Goal: Communication & Community: Answer question/provide support

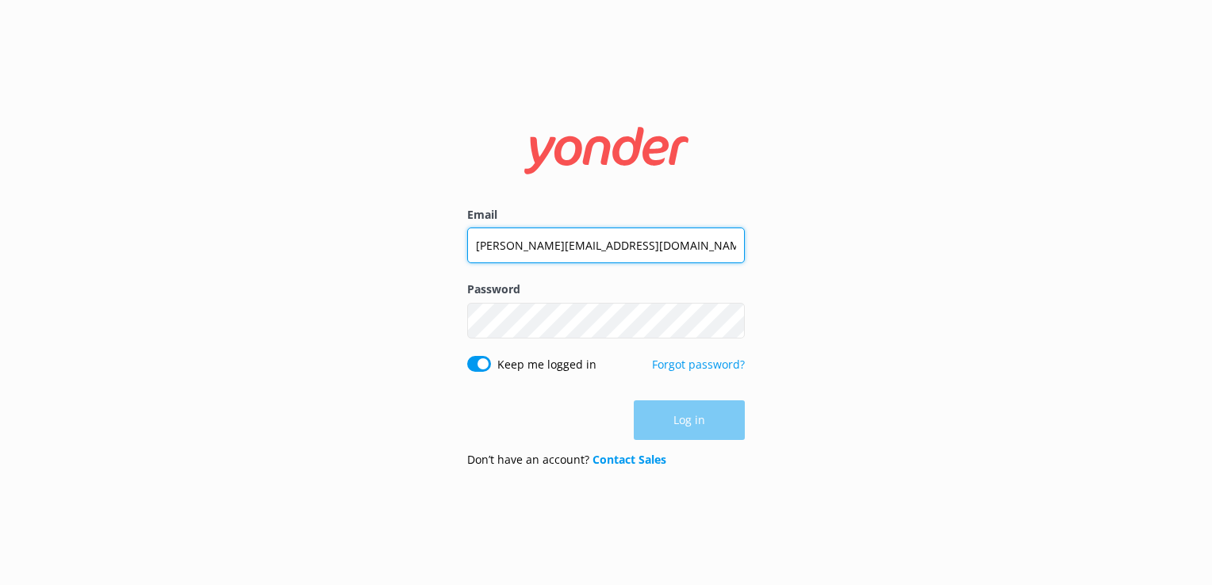
click at [574, 245] on input "[PERSON_NAME][EMAIL_ADDRESS][DOMAIN_NAME]" at bounding box center [606, 246] width 278 height 36
click at [574, 245] on input "[PERSON_NAME][EMAIL_ADDRESS][DOMAIN_NAME]" at bounding box center [606, 245] width 278 height 36
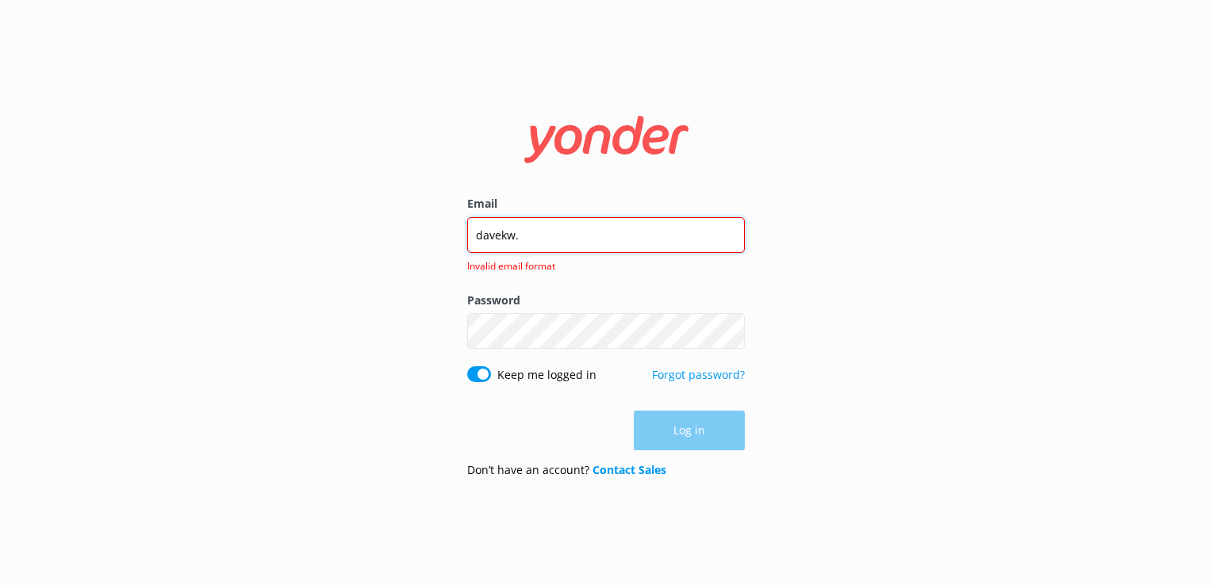
type input "[EMAIL_ADDRESS][DOMAIN_NAME]"
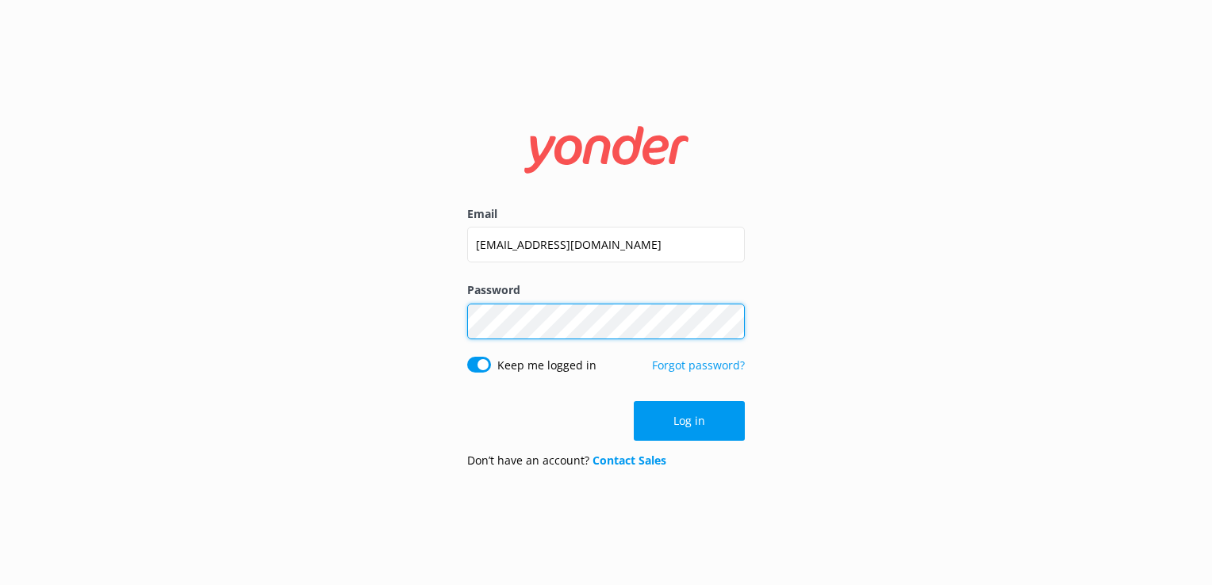
click button "Log in" at bounding box center [689, 421] width 111 height 40
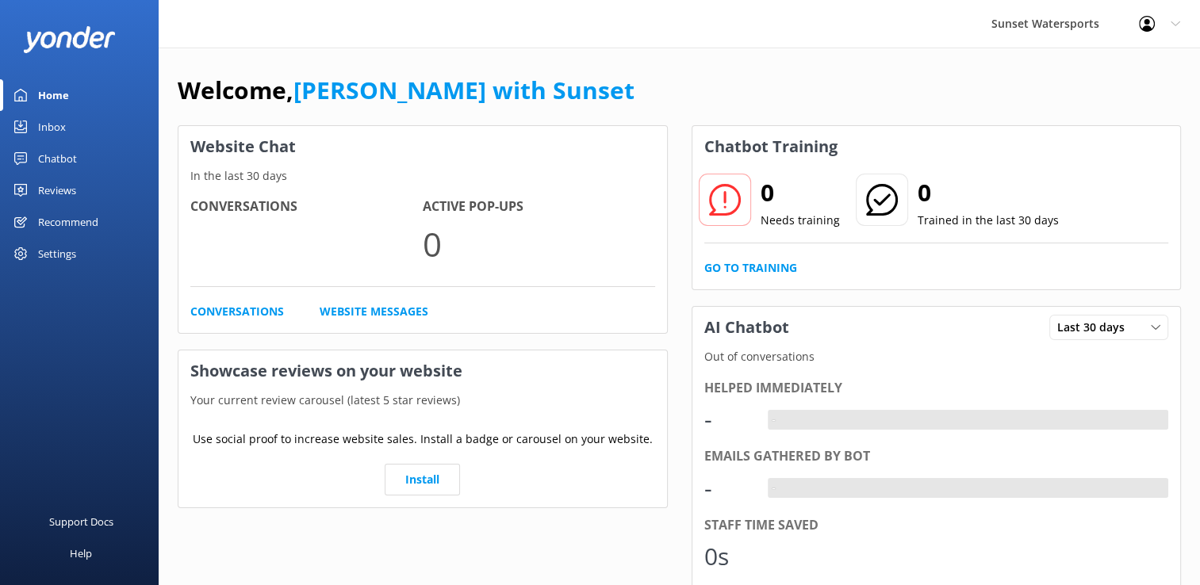
click at [44, 123] on div "Inbox" at bounding box center [52, 127] width 28 height 32
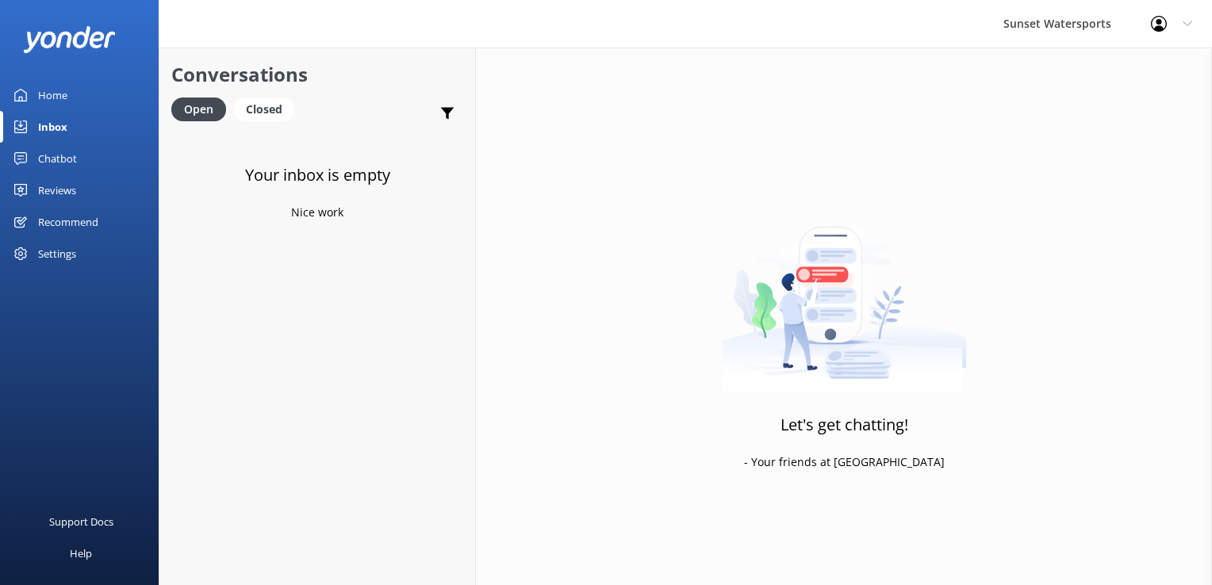
click at [247, 94] on div "Conversations Open Closed Important Assigned to me Unassigned" at bounding box center [317, 89] width 316 height 83
click at [252, 100] on div "Closed" at bounding box center [264, 110] width 60 height 24
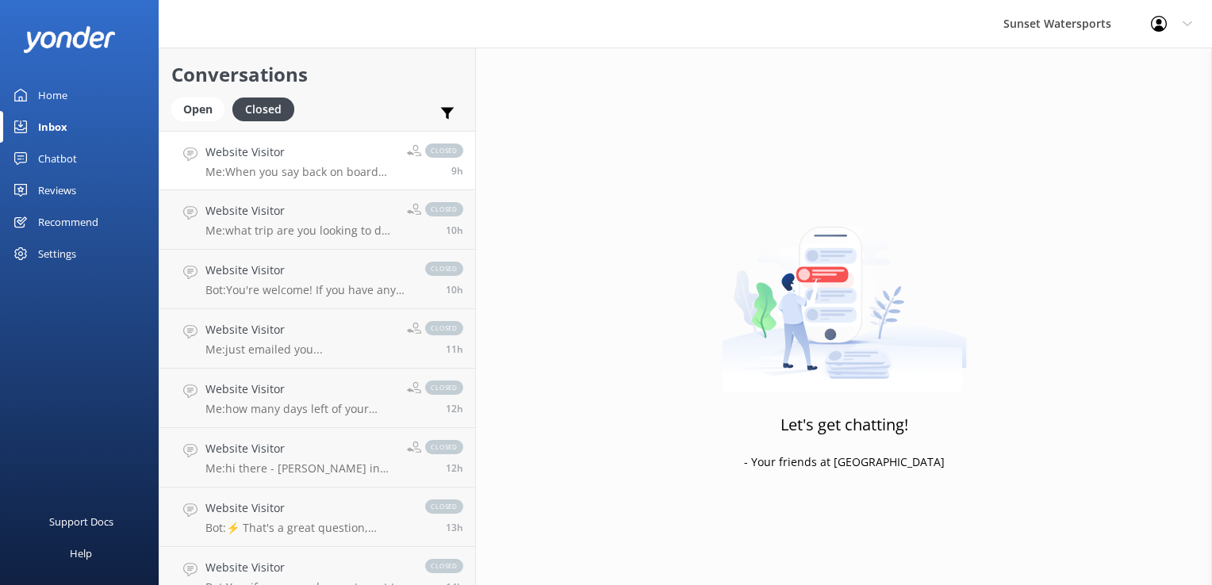
click at [300, 176] on p "Me: When you say back on board how long does boarding by take? The boats are ba…" at bounding box center [300, 172] width 190 height 14
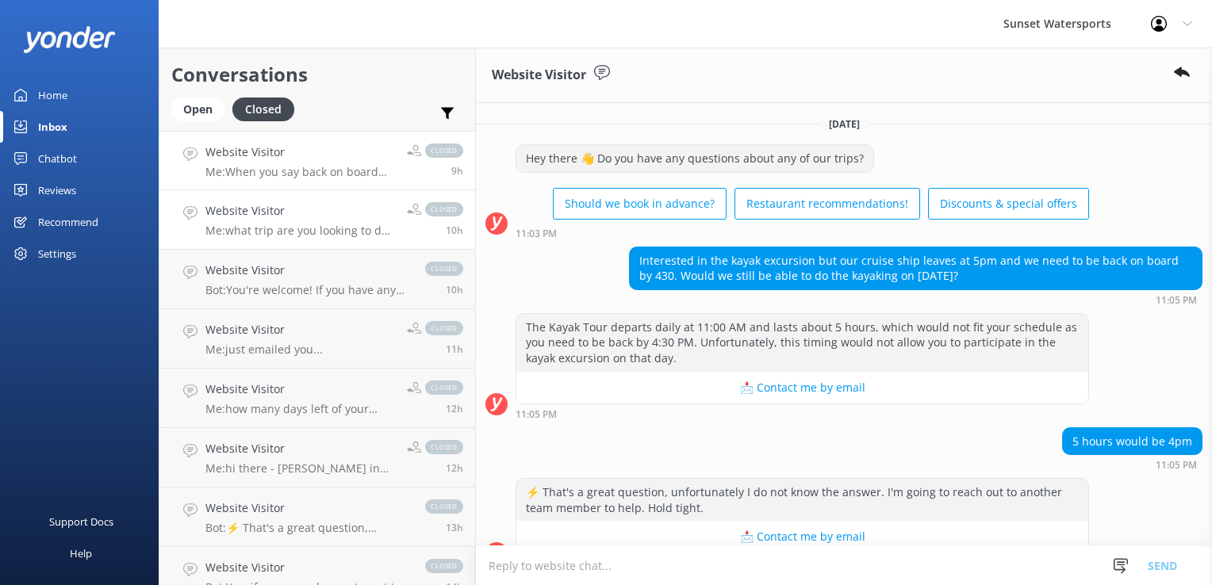
click at [316, 240] on link "Website Visitor Me: what trip are you looking to do? and how many in the group?…" at bounding box center [317, 219] width 316 height 59
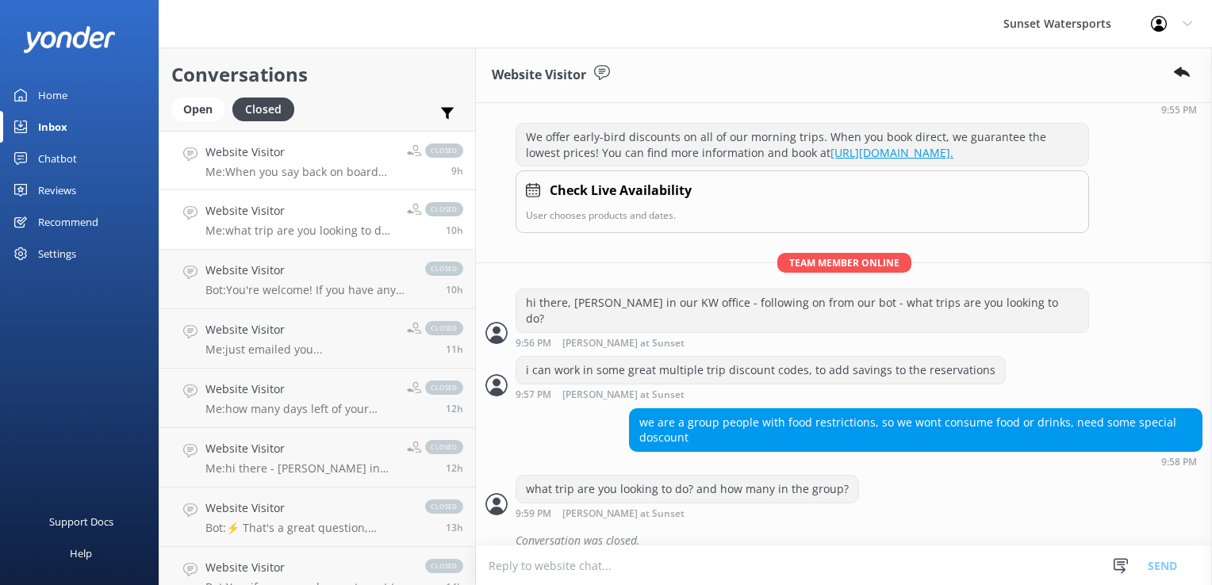
scroll to position [187, 0]
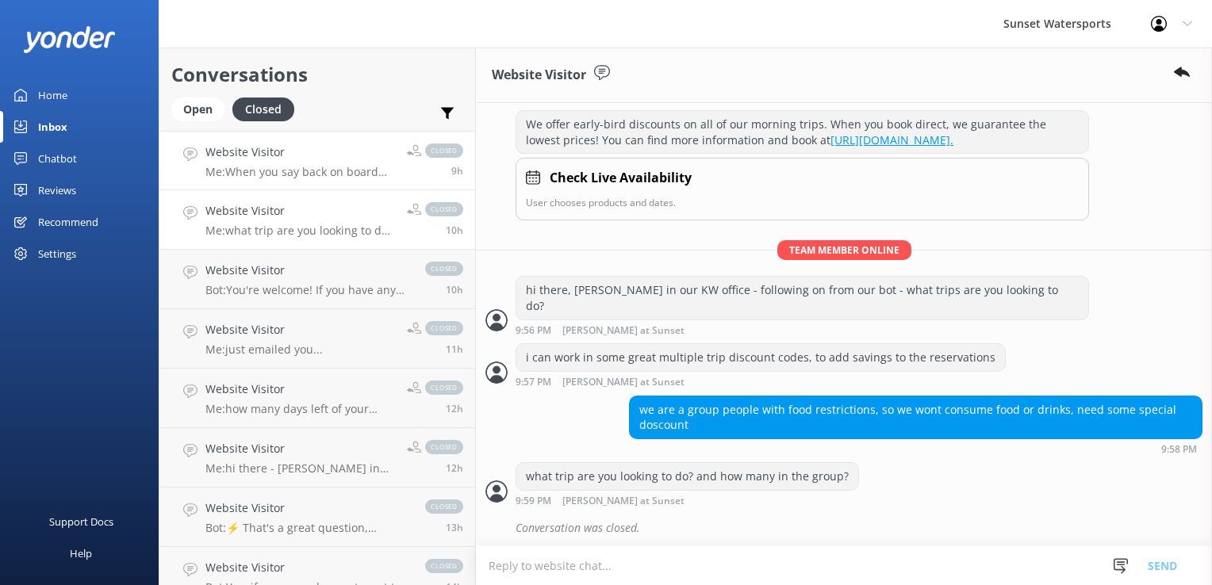
click at [289, 153] on h4 "Website Visitor" at bounding box center [300, 152] width 190 height 17
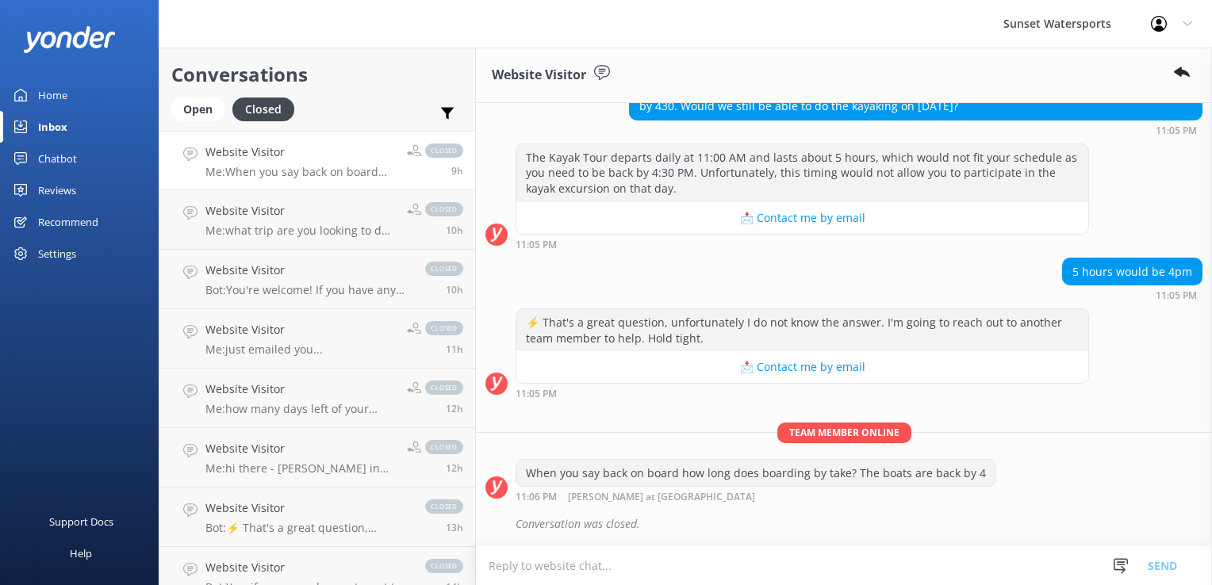
scroll to position [167, 0]
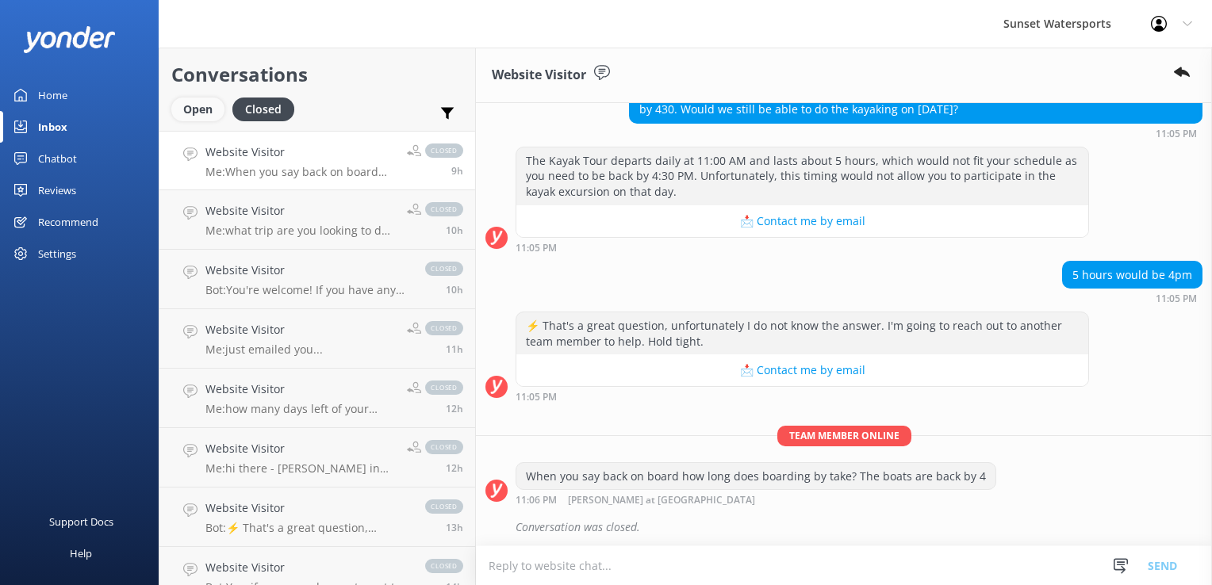
click at [220, 113] on div "Open" at bounding box center [197, 110] width 53 height 24
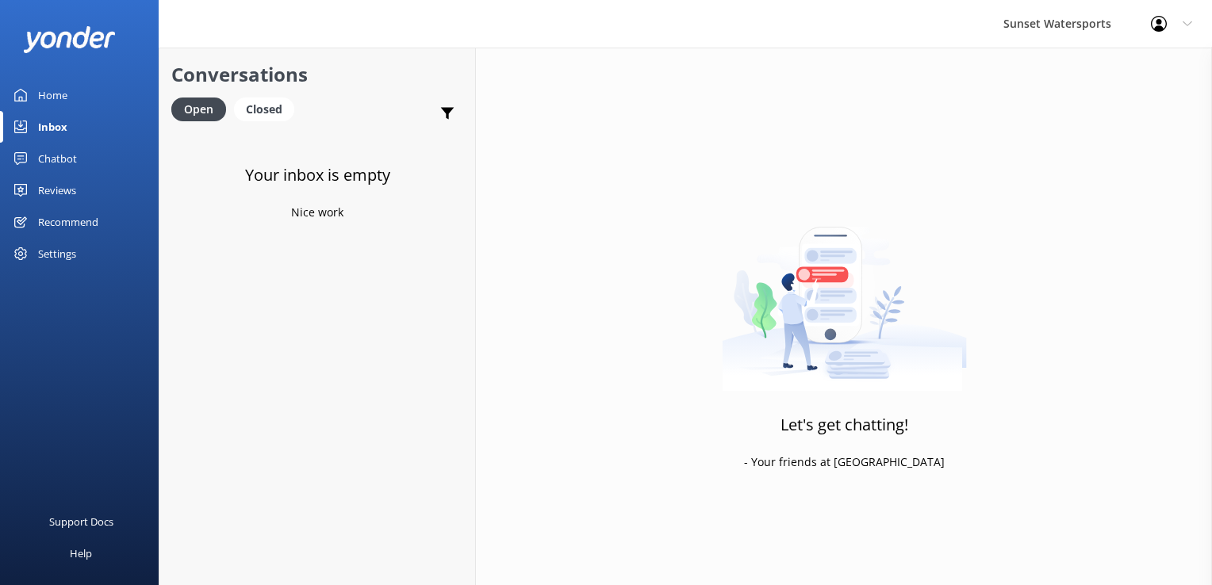
drag, startPoint x: 266, startPoint y: 116, endPoint x: 152, endPoint y: 118, distance: 114.2
click at [266, 116] on div "Closed" at bounding box center [264, 110] width 60 height 24
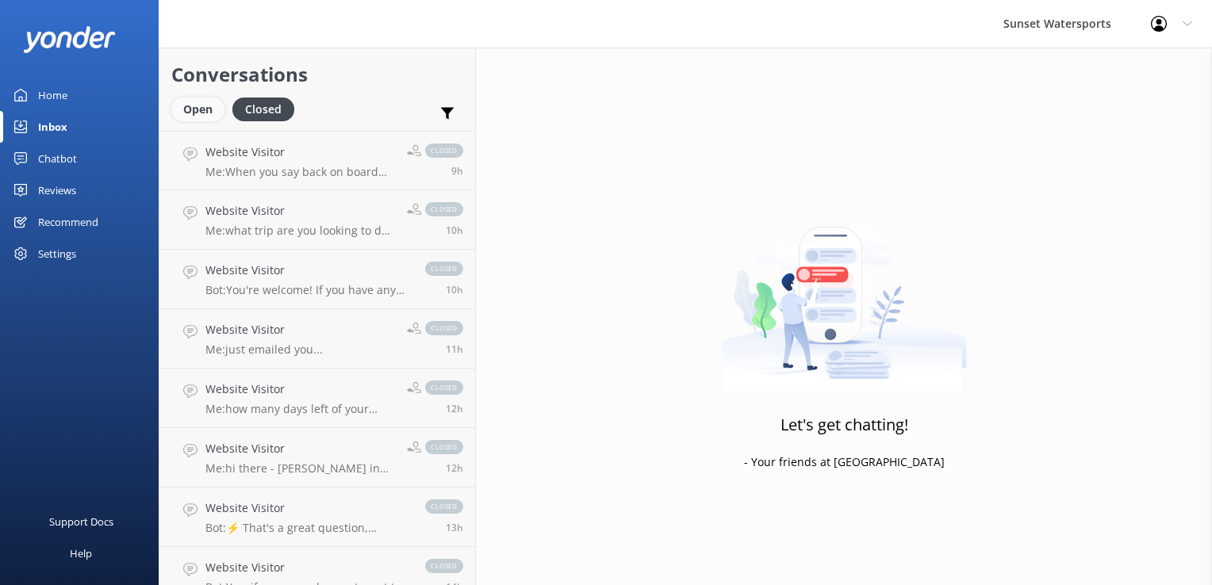
click at [195, 111] on div "Open" at bounding box center [197, 110] width 53 height 24
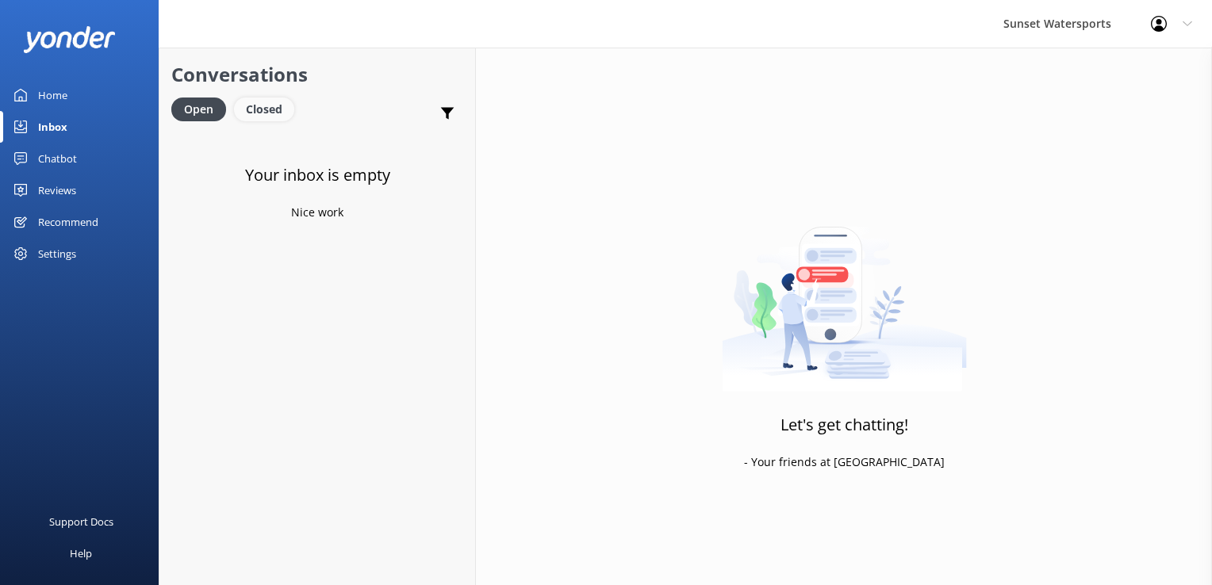
click at [287, 109] on div "Closed" at bounding box center [264, 110] width 60 height 24
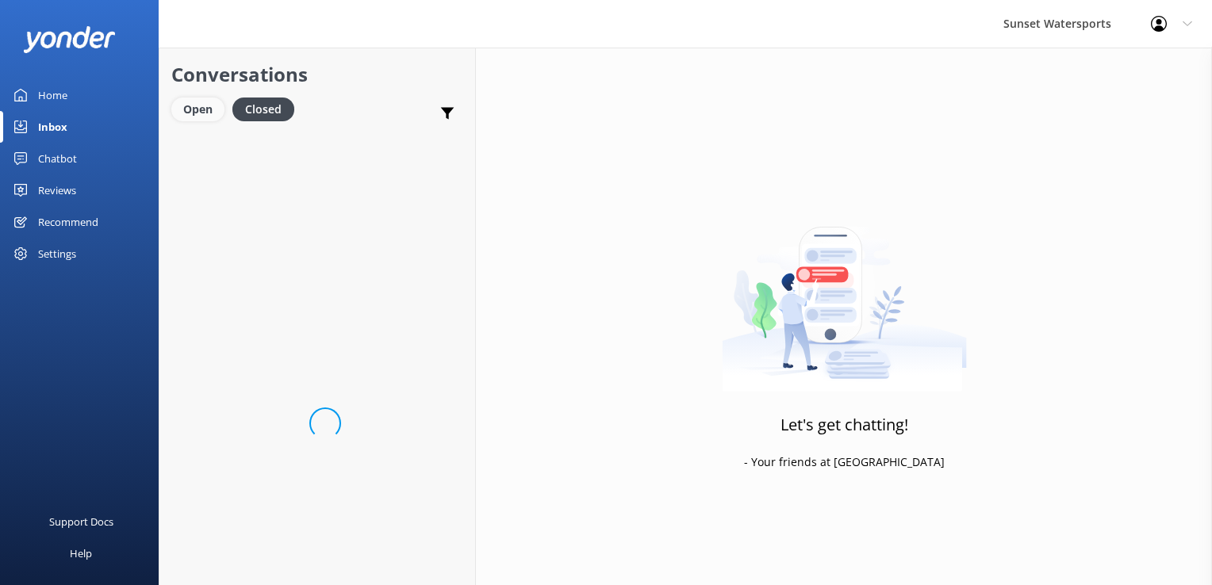
click at [209, 109] on div "Open" at bounding box center [197, 110] width 53 height 24
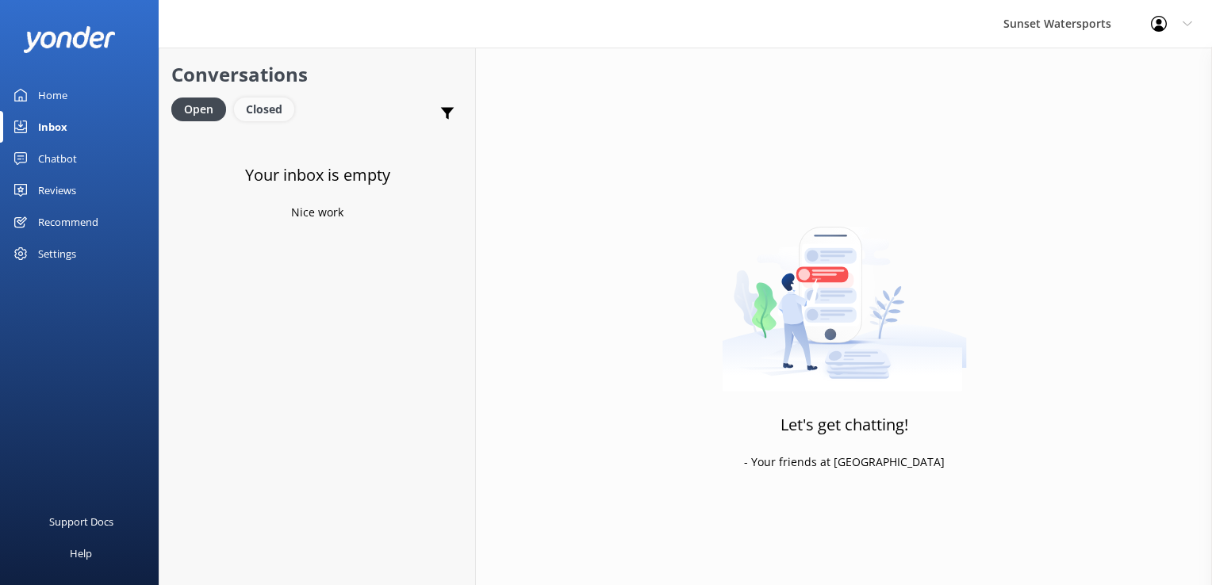
click at [260, 98] on div "Closed" at bounding box center [264, 110] width 60 height 24
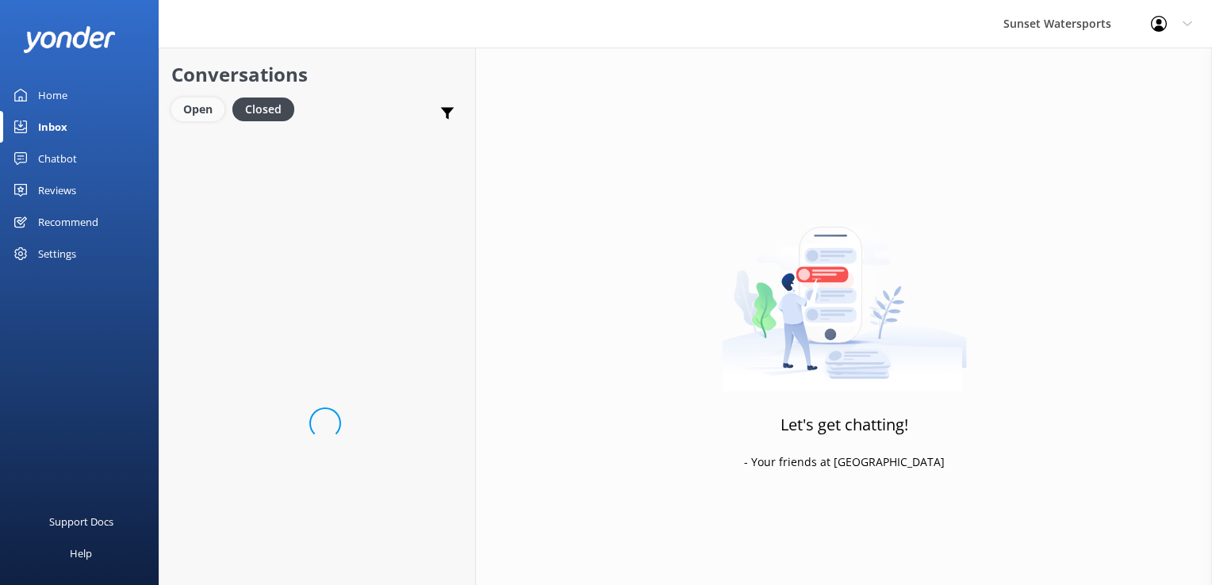
click at [219, 106] on div "Open" at bounding box center [197, 110] width 53 height 24
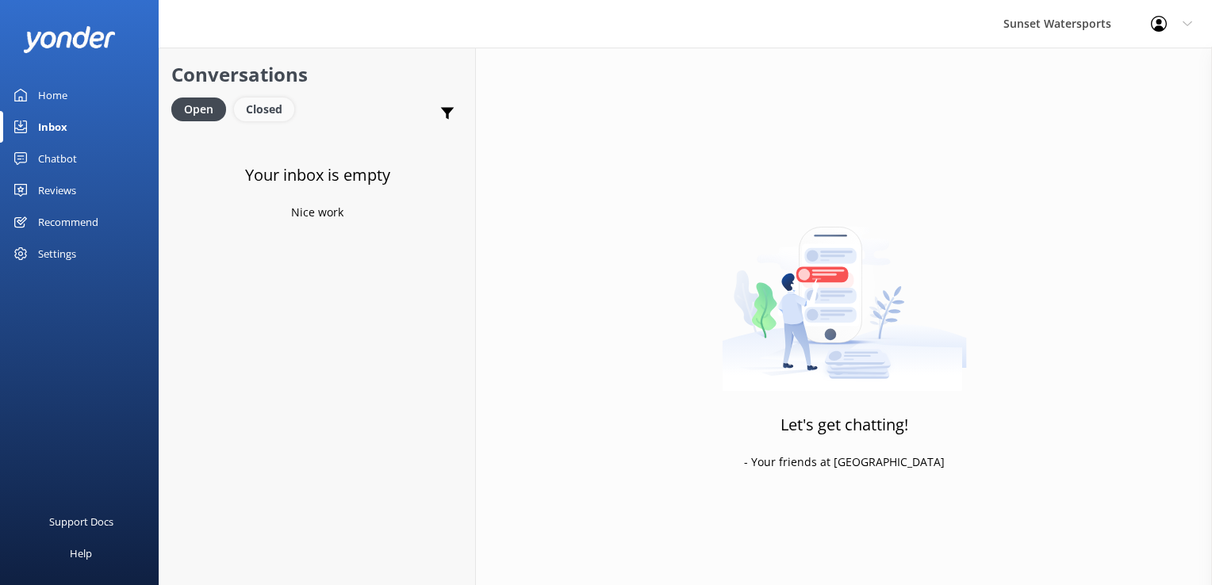
click at [270, 105] on div "Closed" at bounding box center [264, 110] width 60 height 24
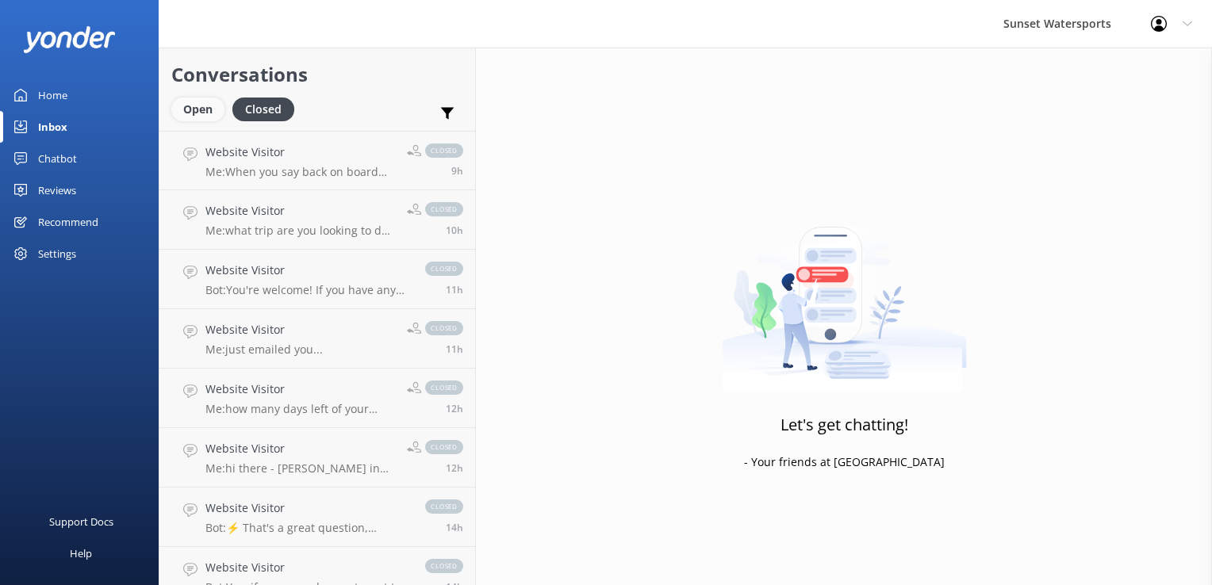
click at [210, 116] on div "Open" at bounding box center [197, 110] width 53 height 24
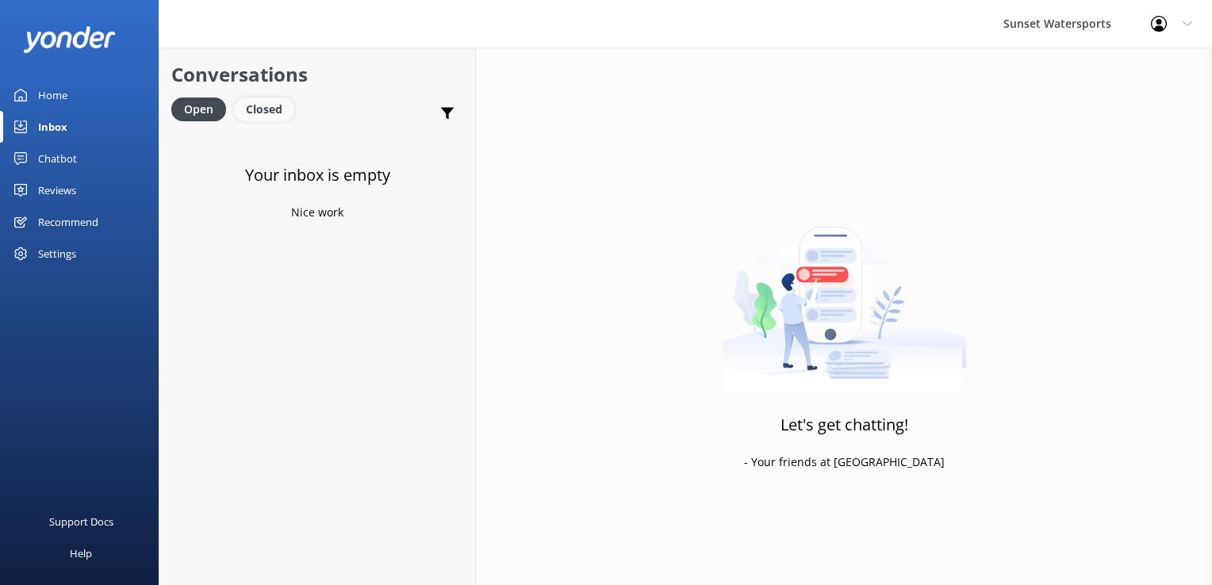
click at [261, 108] on div "Closed" at bounding box center [264, 110] width 60 height 24
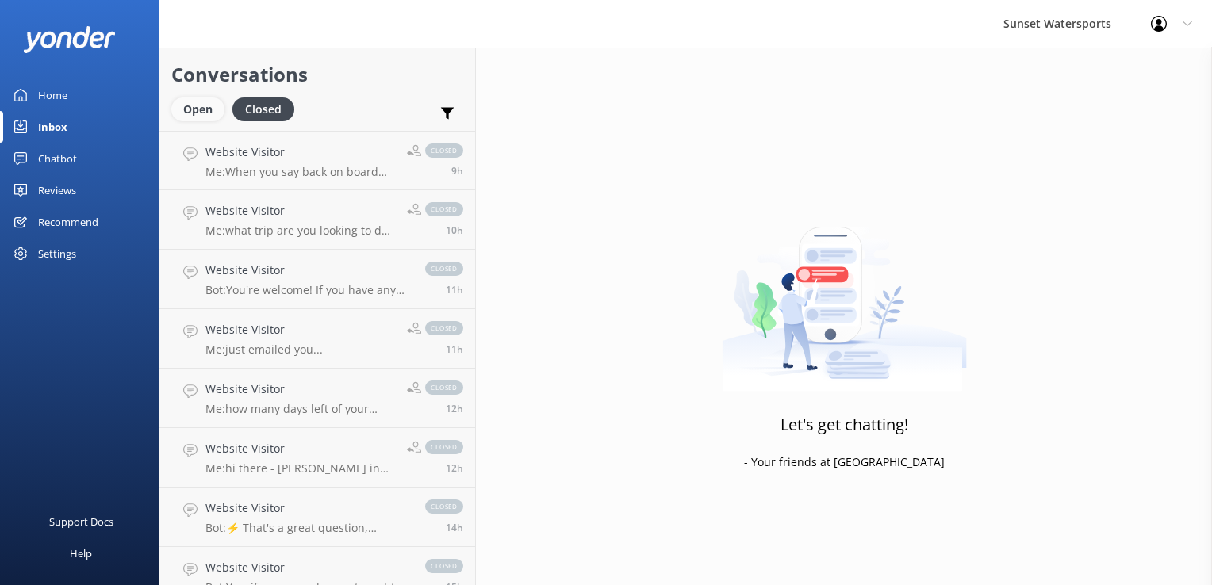
click at [175, 110] on div "Open" at bounding box center [197, 110] width 53 height 24
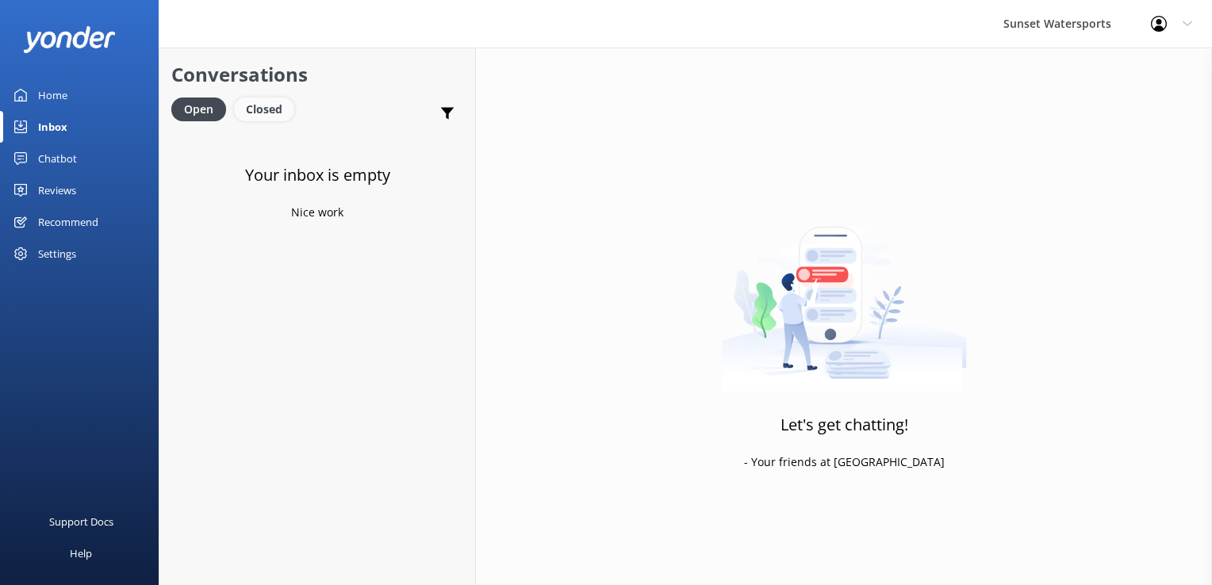
click at [279, 113] on div "Closed" at bounding box center [264, 110] width 60 height 24
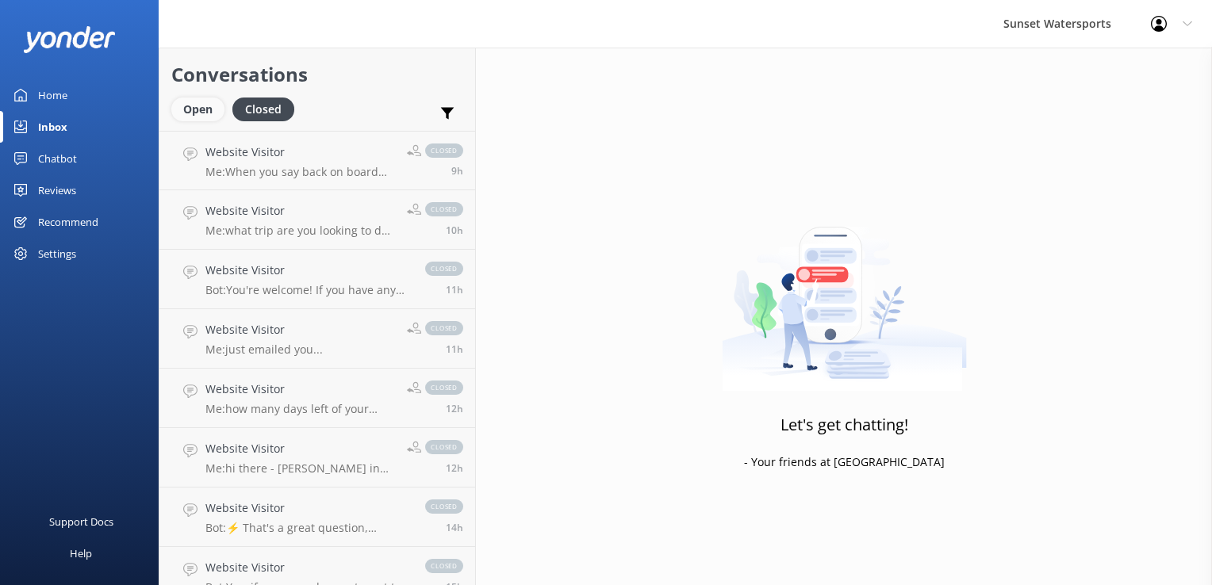
click at [197, 107] on div "Open" at bounding box center [197, 110] width 53 height 24
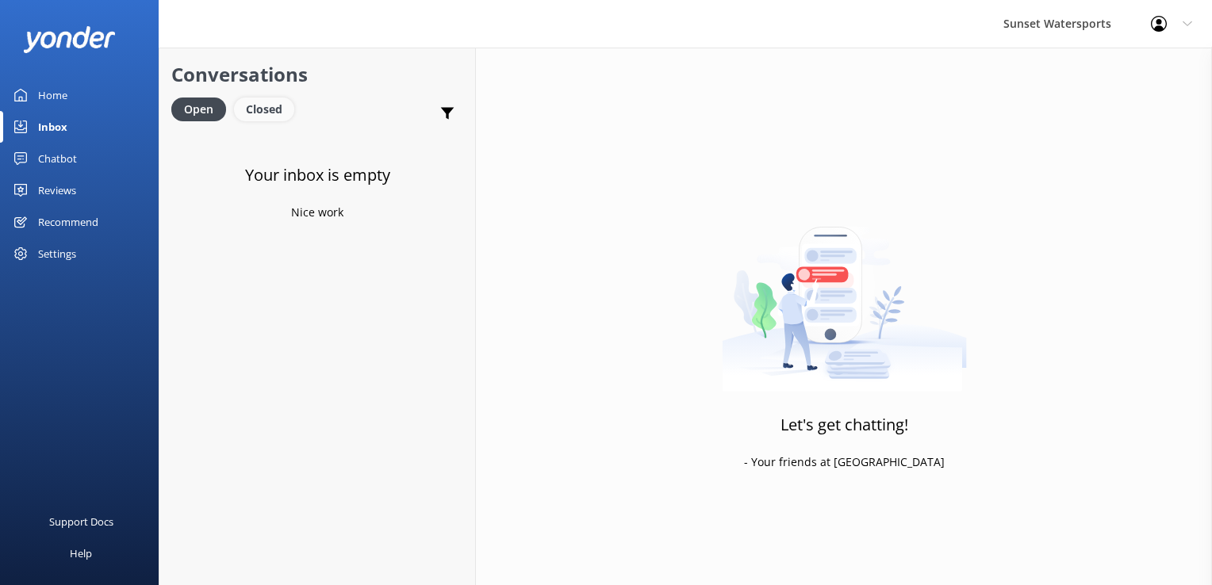
click at [259, 98] on div "Closed" at bounding box center [264, 110] width 60 height 24
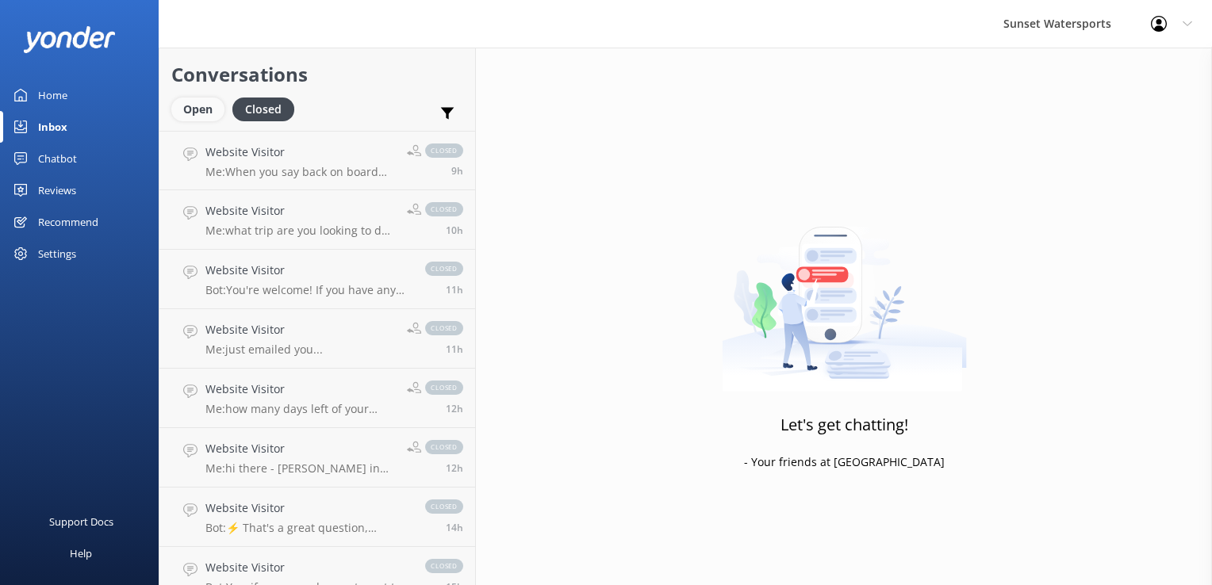
click at [203, 106] on div "Open" at bounding box center [197, 110] width 53 height 24
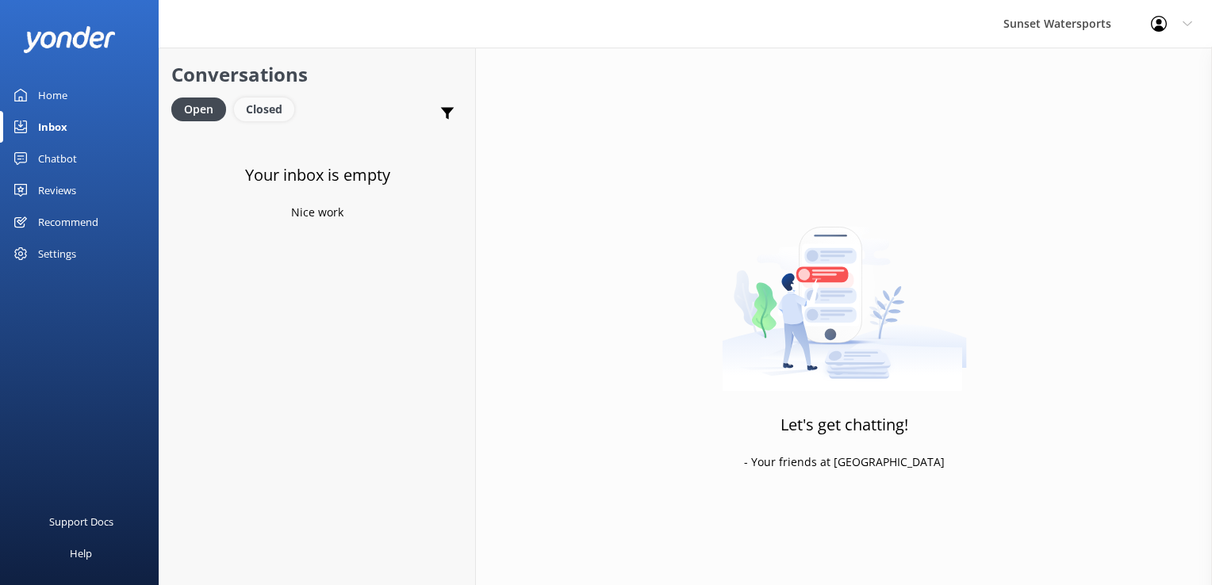
click at [270, 119] on div "Closed" at bounding box center [264, 110] width 60 height 24
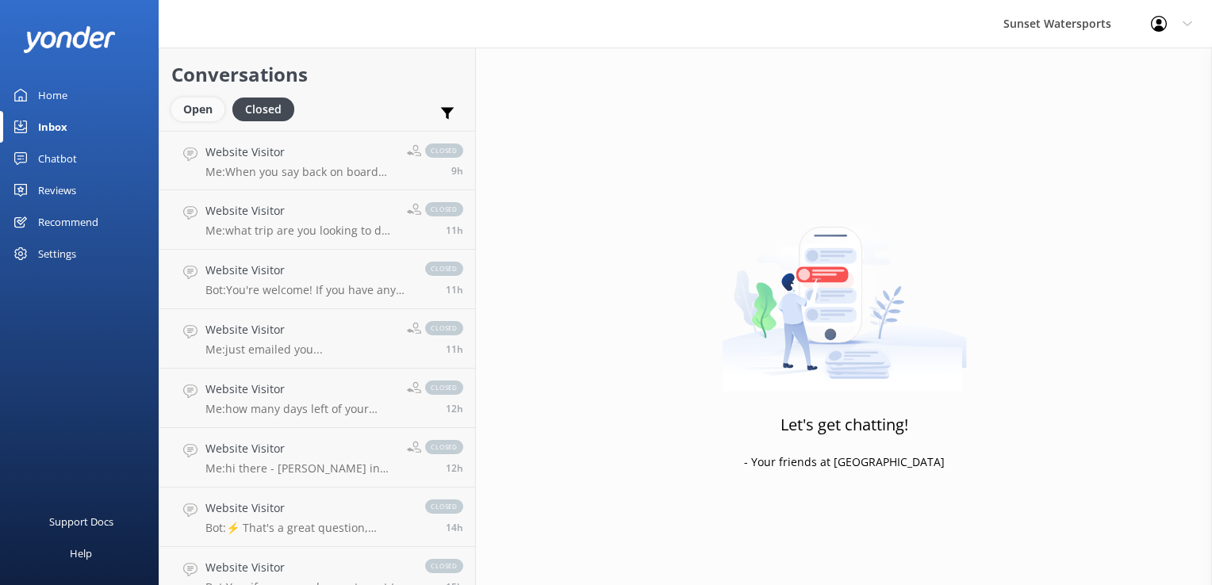
click at [204, 104] on div "Open" at bounding box center [197, 110] width 53 height 24
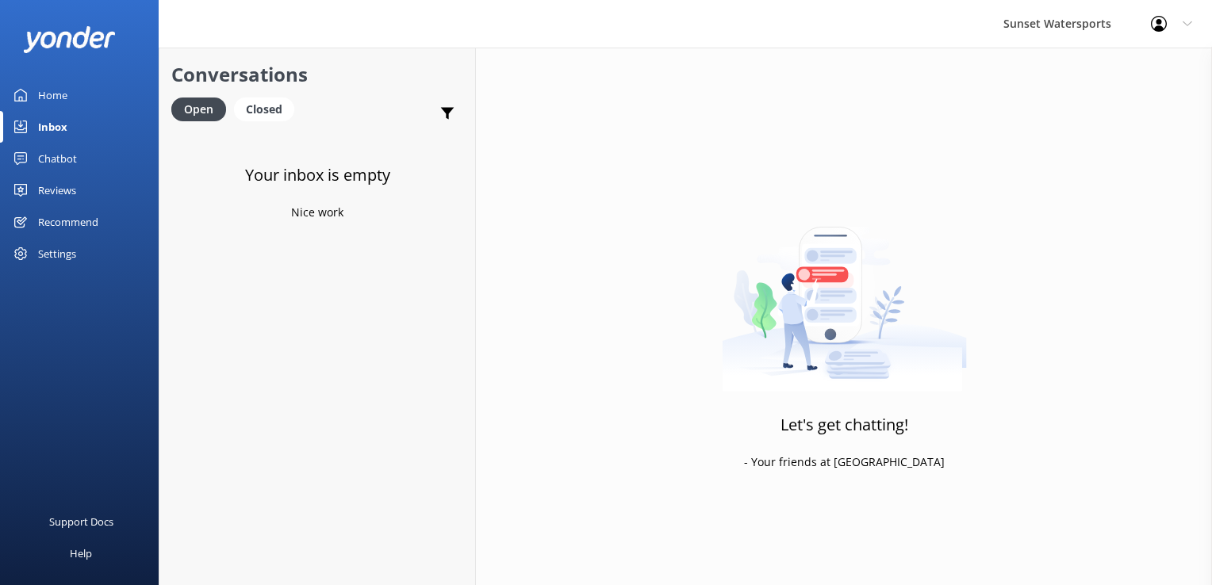
click at [254, 125] on div "Open Closed" at bounding box center [236, 117] width 131 height 38
click at [251, 117] on div "Closed" at bounding box center [264, 110] width 60 height 24
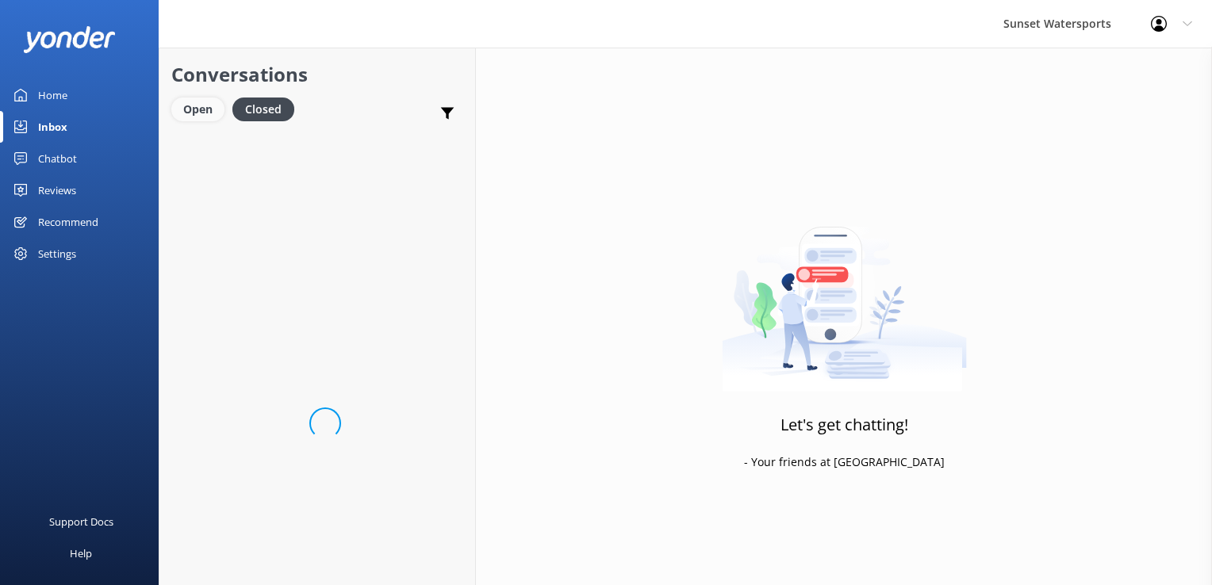
click at [191, 109] on div "Open" at bounding box center [197, 110] width 53 height 24
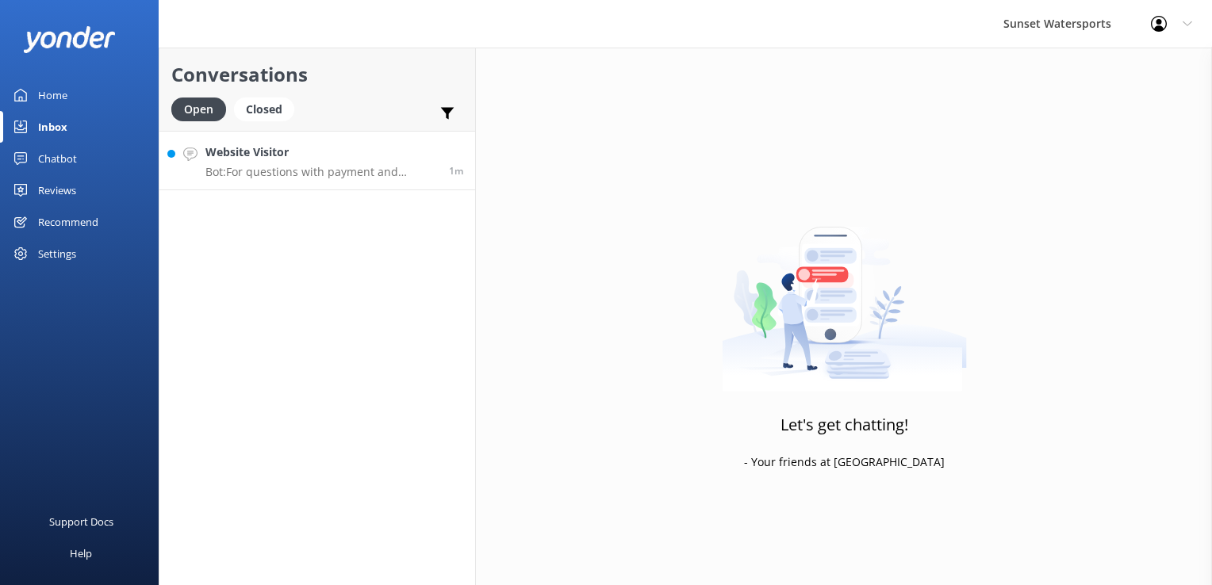
click at [270, 158] on h4 "Website Visitor" at bounding box center [321, 152] width 232 height 17
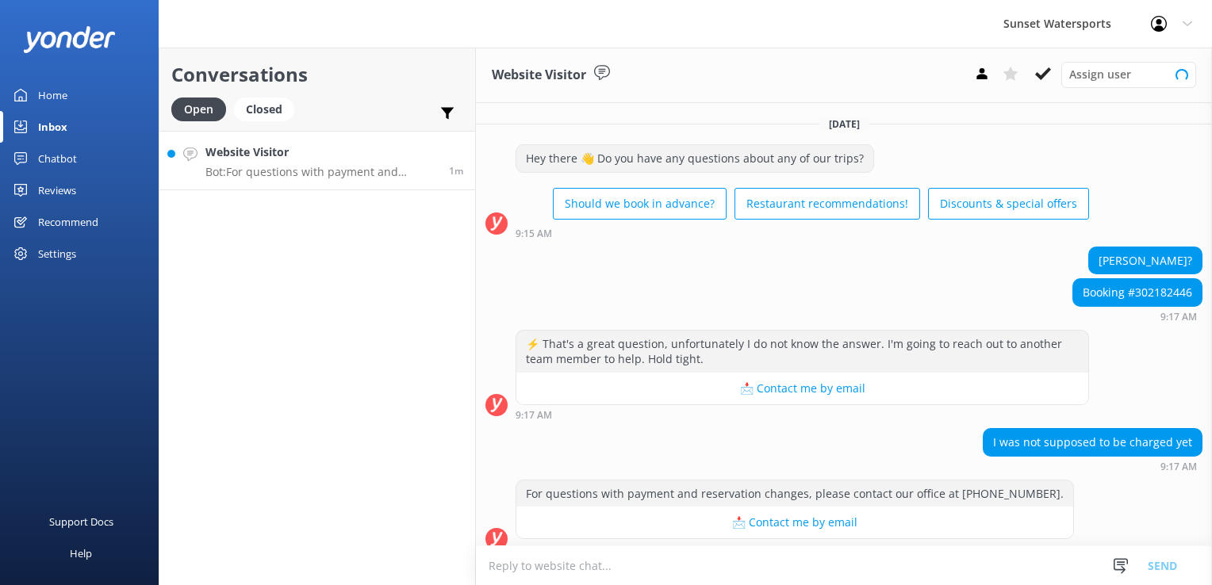
scroll to position [13, 0]
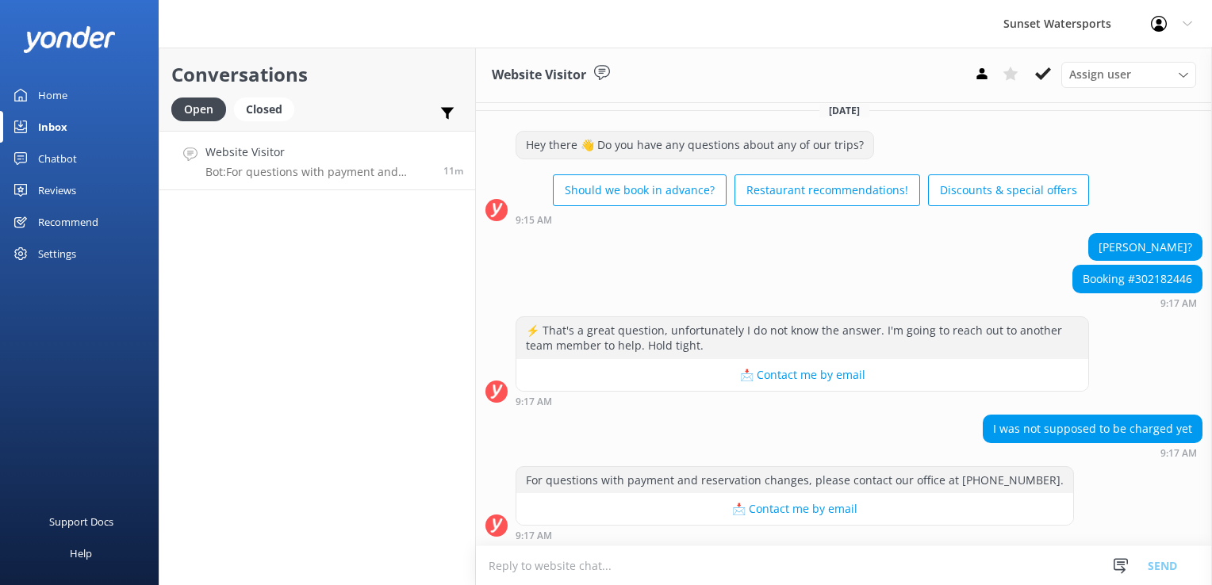
click at [272, 195] on div "Conversations Open Closed Important Assigned to me Unassigned Website Visitor B…" at bounding box center [317, 317] width 317 height 538
click at [1151, 279] on div "Booking #302182446" at bounding box center [1137, 279] width 128 height 27
copy div "302182446"
click at [653, 227] on div "Hey there 👋 Do you have any questions about any of our trips? Should we book in…" at bounding box center [844, 182] width 736 height 102
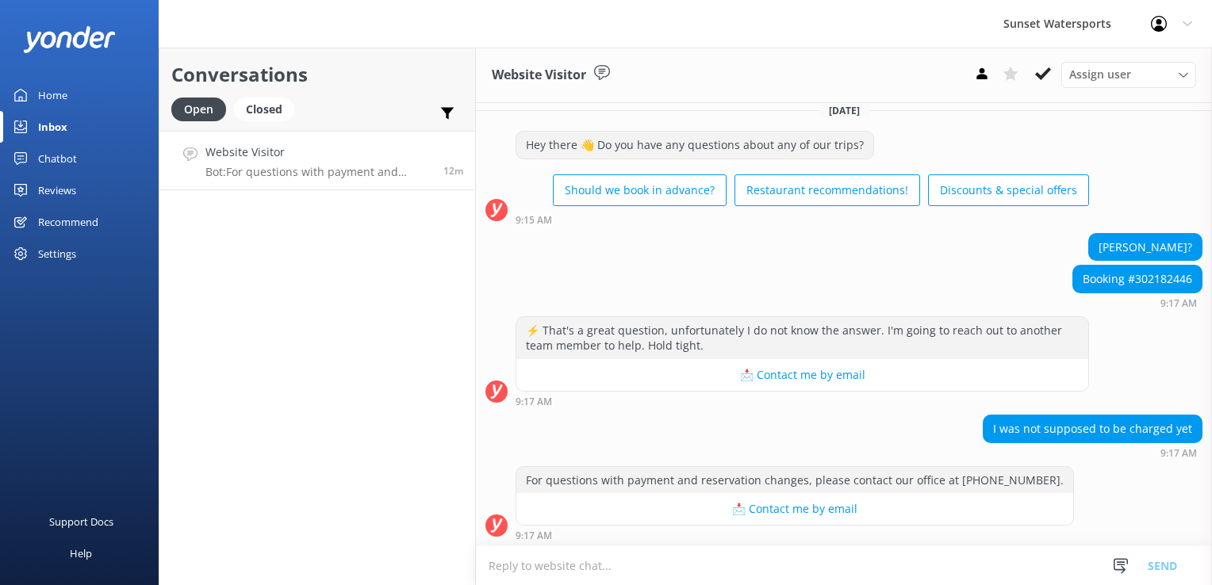
click at [625, 558] on textarea at bounding box center [844, 565] width 736 height 39
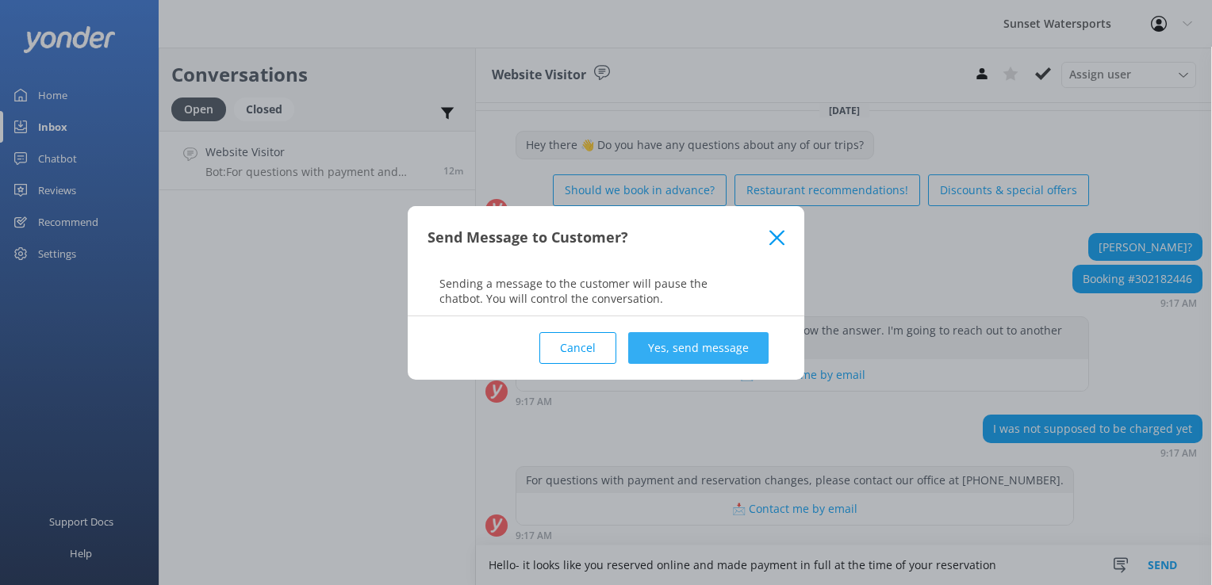
type textarea "Hello- it looks like you reserved online and made payment in full at the time o…"
click at [676, 335] on button "Yes, send message" at bounding box center [698, 348] width 140 height 32
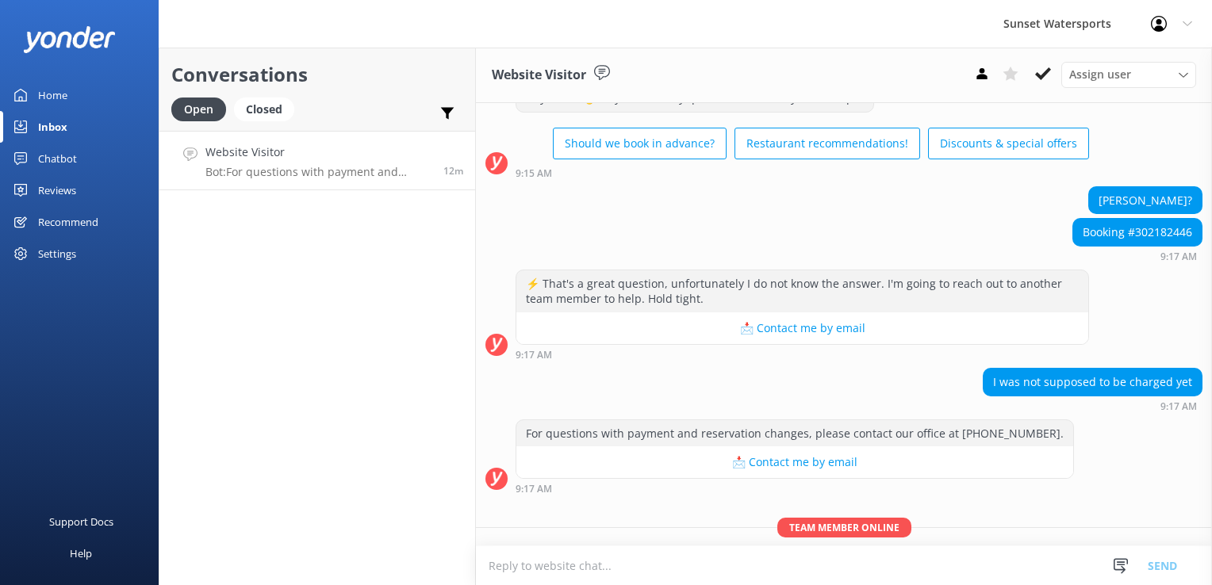
scroll to position [117, 0]
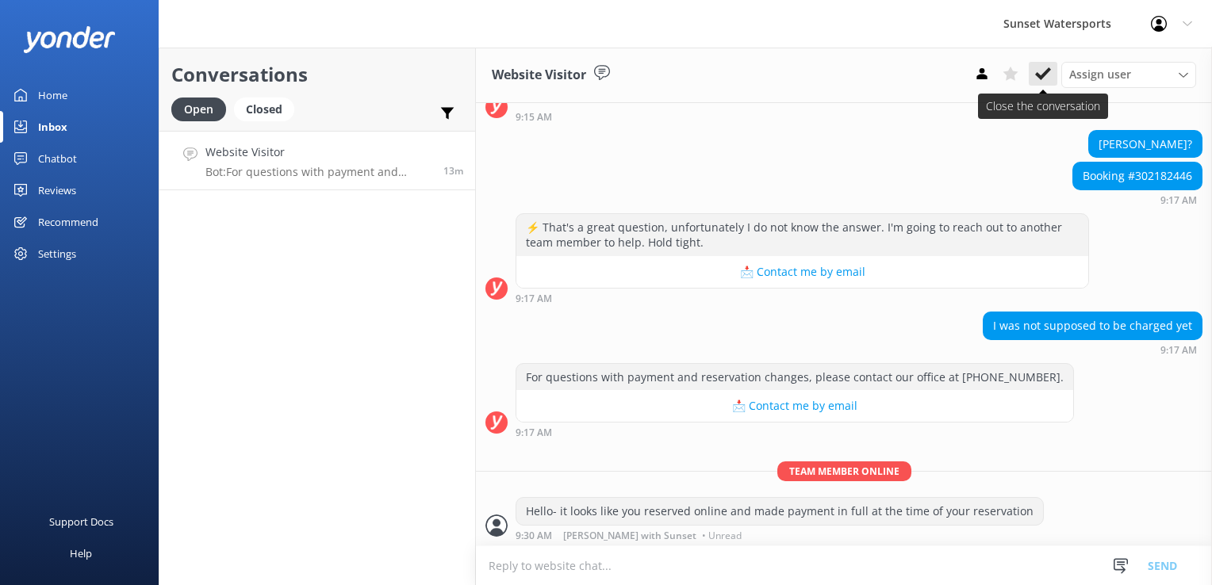
click at [1052, 72] on button at bounding box center [1043, 74] width 29 height 24
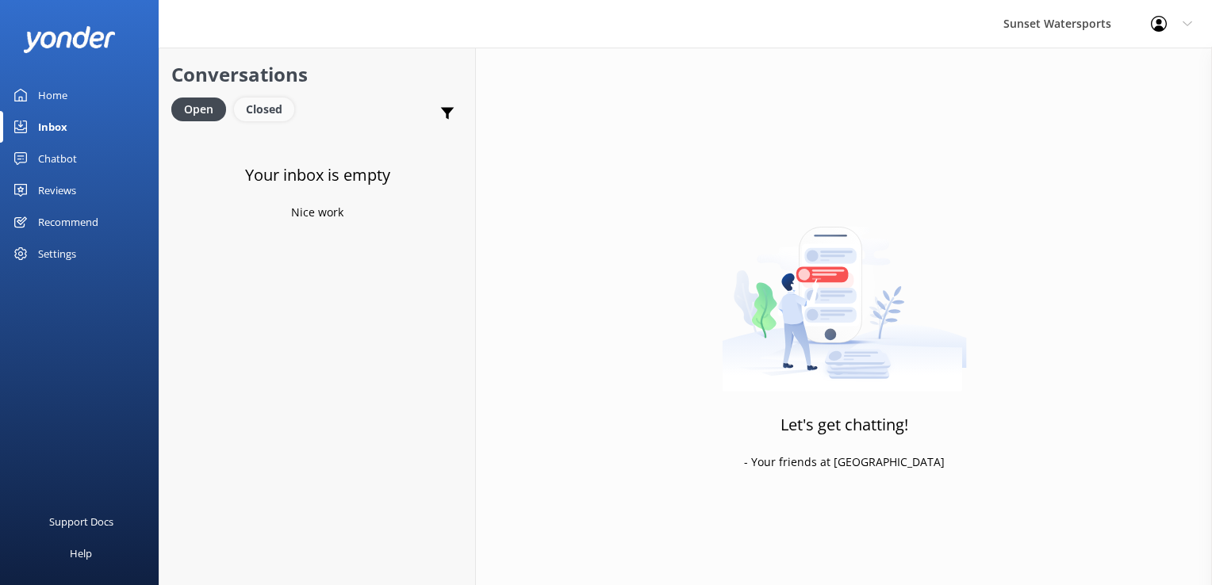
click at [257, 105] on div "Closed" at bounding box center [264, 110] width 60 height 24
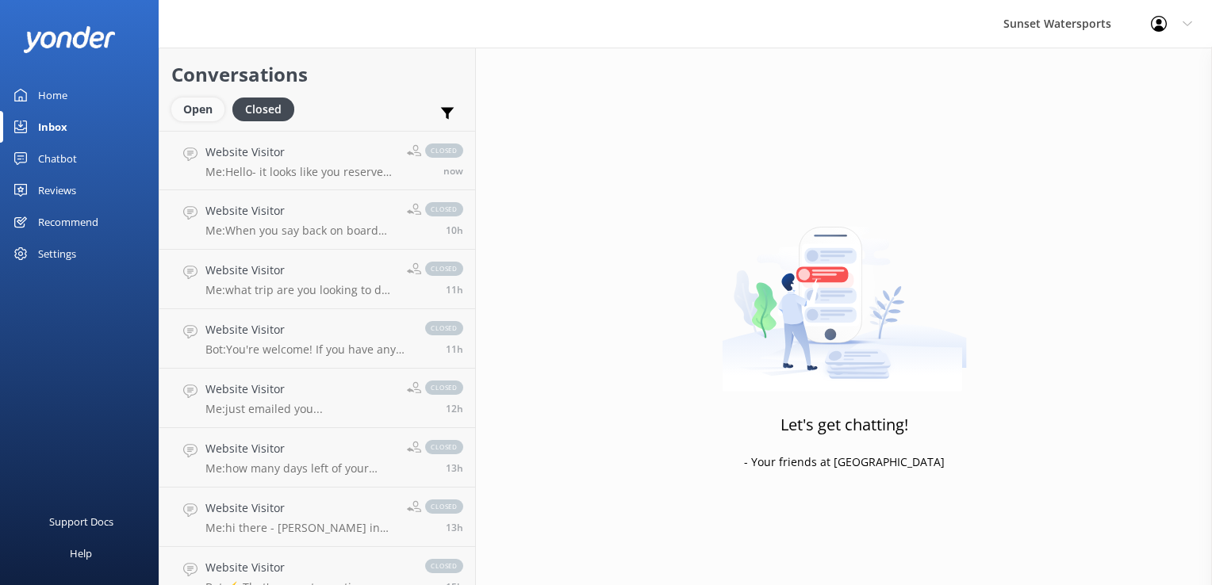
click at [205, 108] on div "Open" at bounding box center [197, 110] width 53 height 24
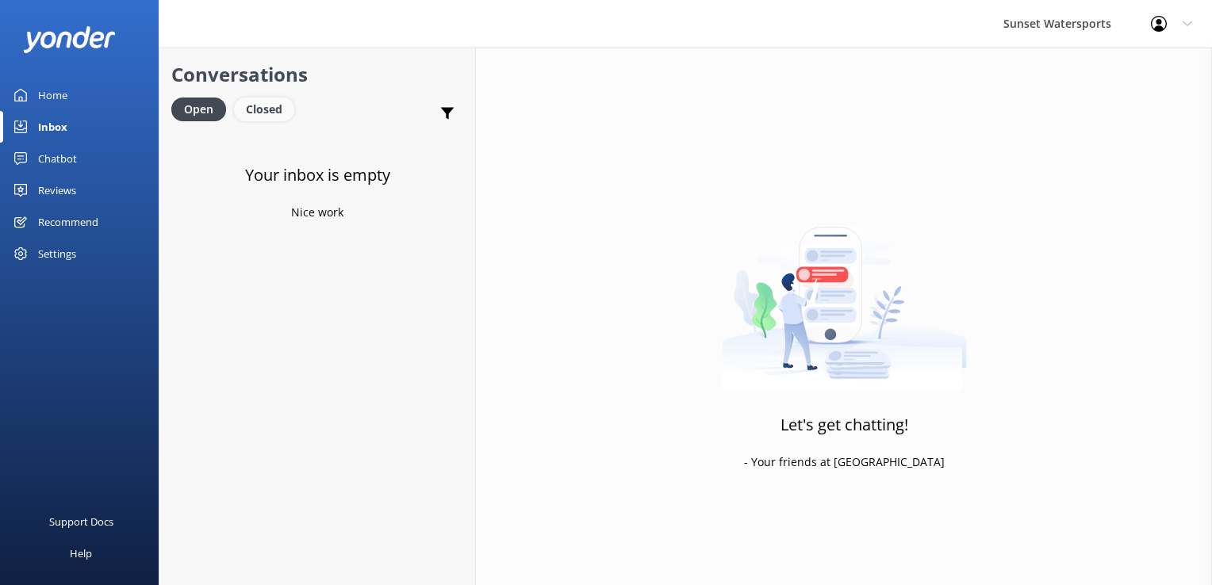
click at [274, 117] on div "Closed" at bounding box center [264, 110] width 60 height 24
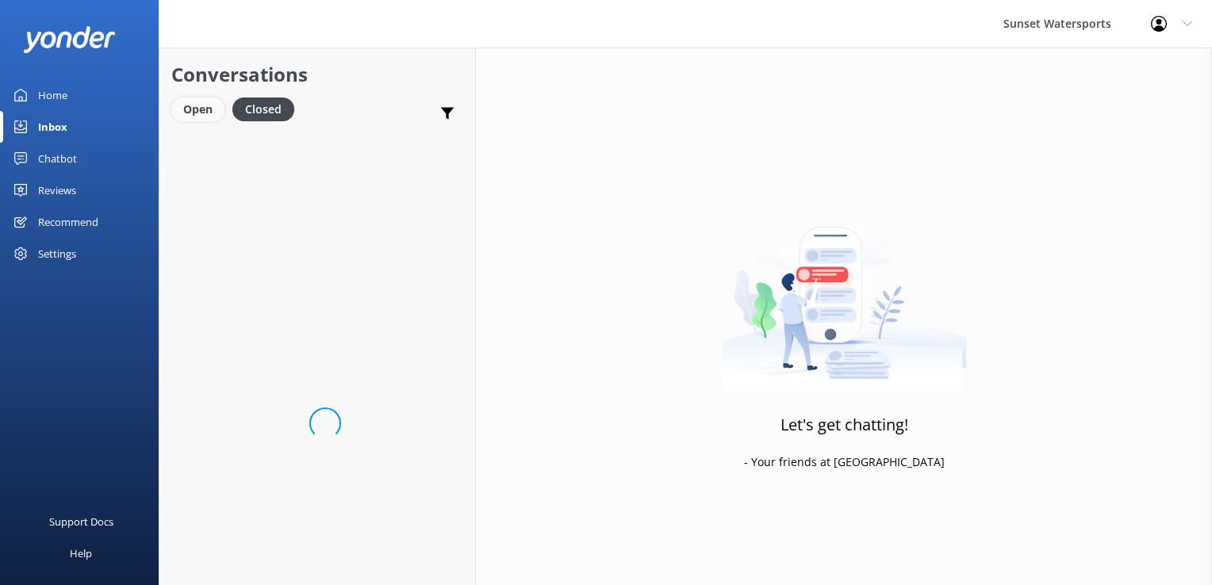
click at [209, 117] on div "Open" at bounding box center [197, 110] width 53 height 24
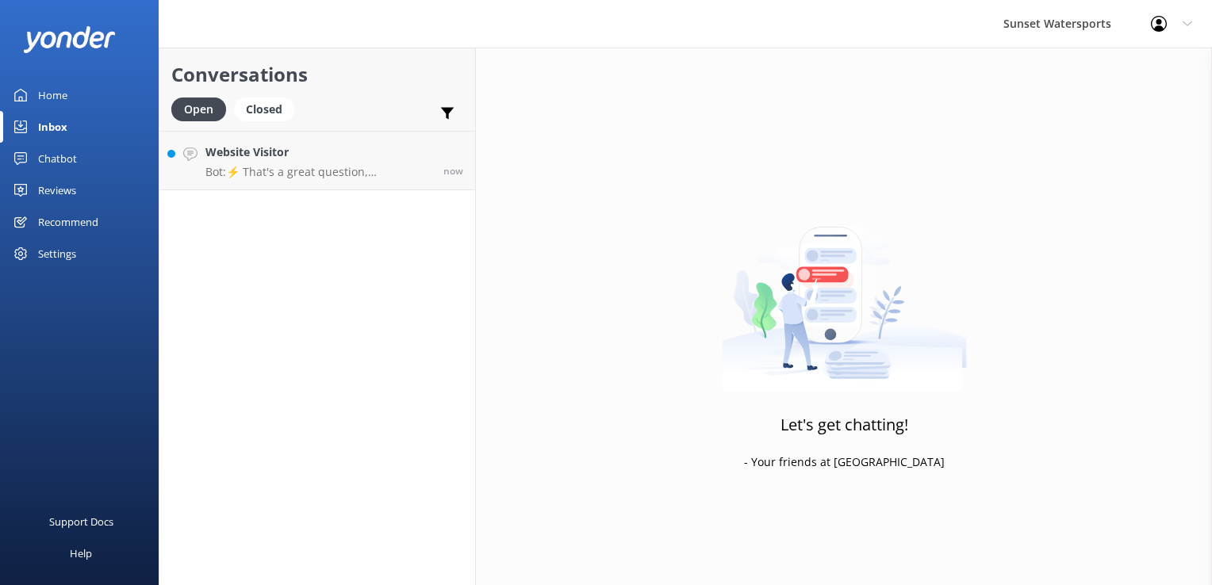
click at [246, 128] on div "Open Closed" at bounding box center [236, 117] width 131 height 38
click at [248, 136] on link "Website Visitor Bot: ⚡ That's a great question, unfortunately I do not know the…" at bounding box center [317, 160] width 316 height 59
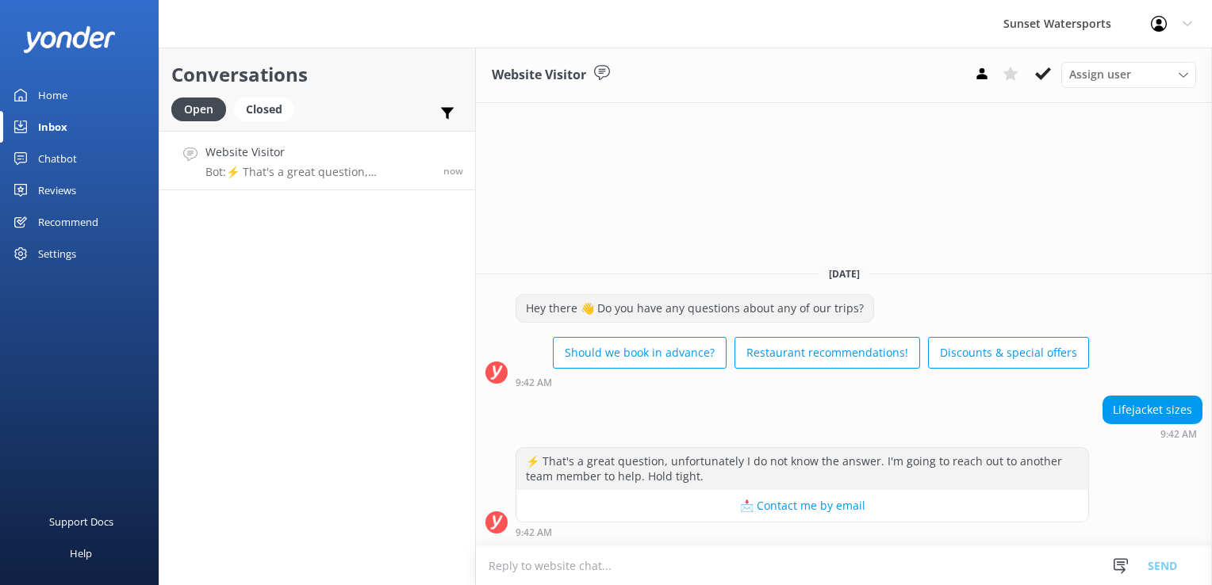
click at [567, 566] on textarea at bounding box center [844, 565] width 736 height 39
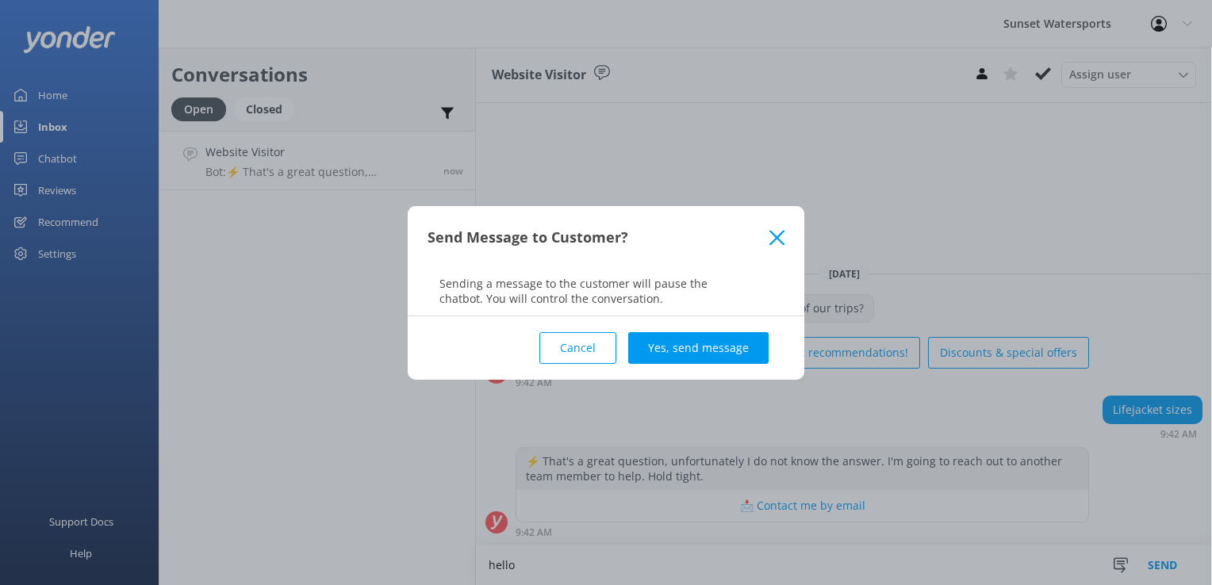
type textarea "hello"
click at [710, 317] on div "Cancel Yes, send message" at bounding box center [605, 347] width 357 height 63
click at [704, 351] on button "Yes, send message" at bounding box center [698, 348] width 140 height 32
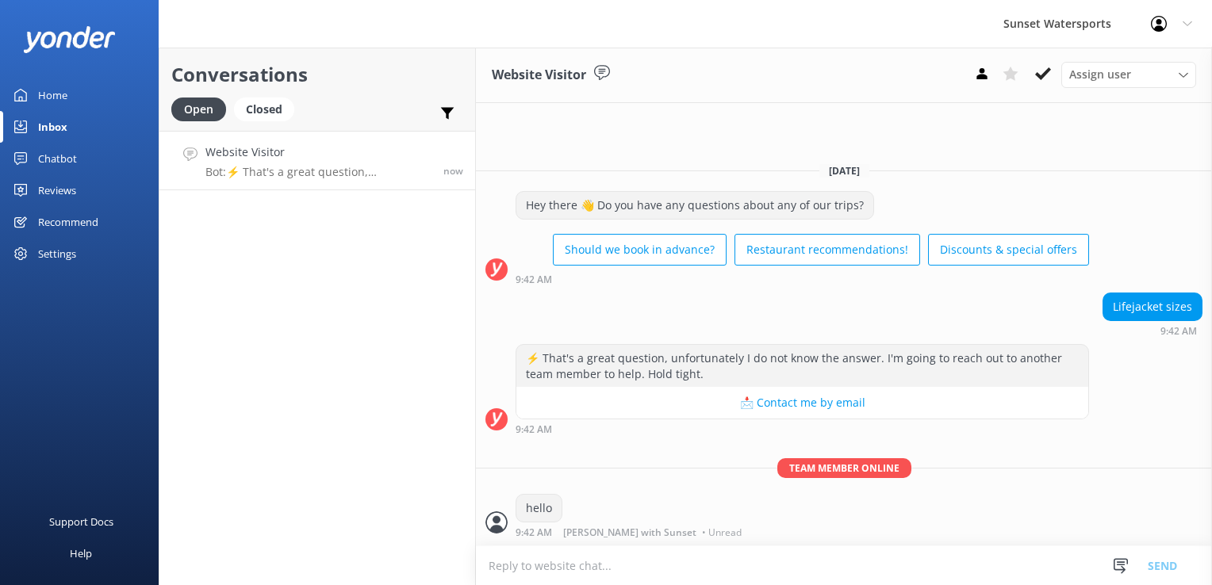
click at [544, 569] on textarea at bounding box center [844, 565] width 736 height 39
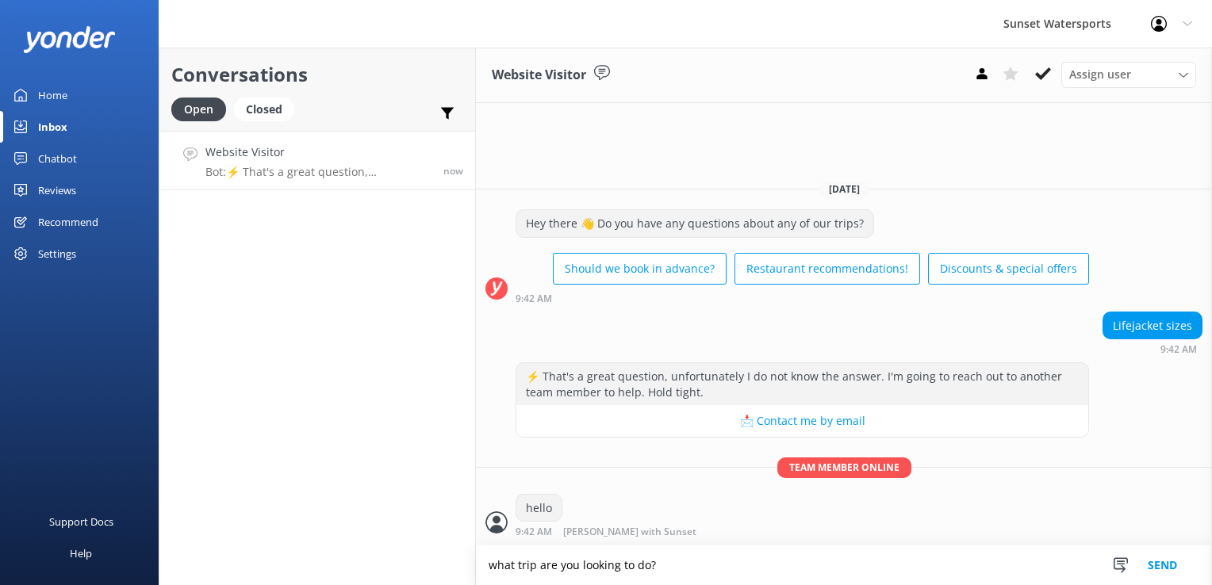
type textarea "what trip are you looking to do?"
click at [545, 569] on textarea at bounding box center [844, 565] width 736 height 39
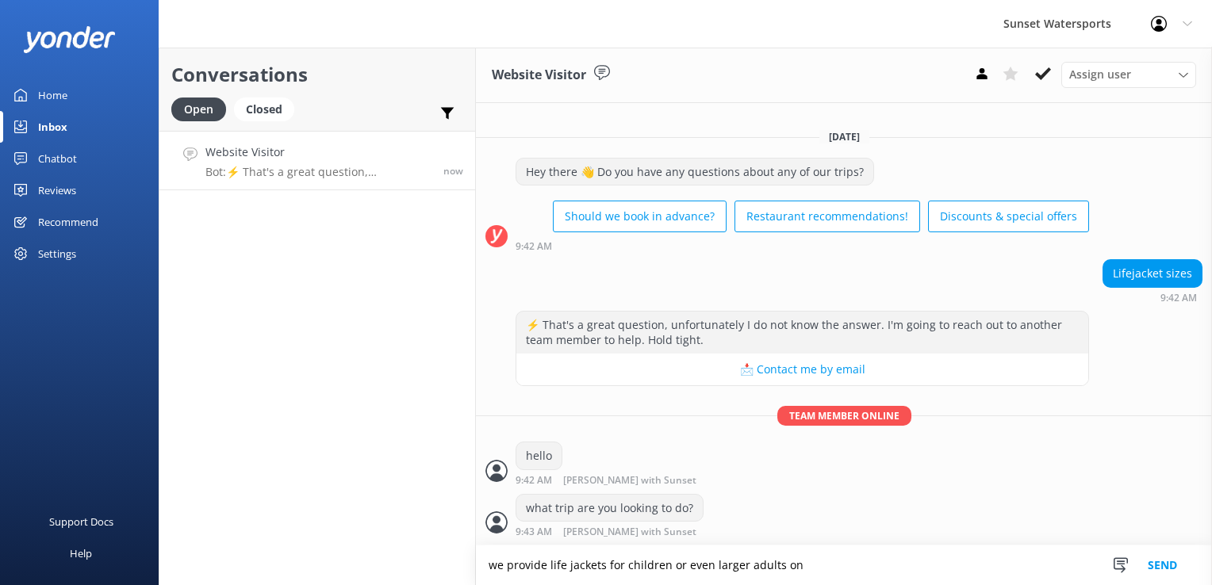
scroll to position [22, 0]
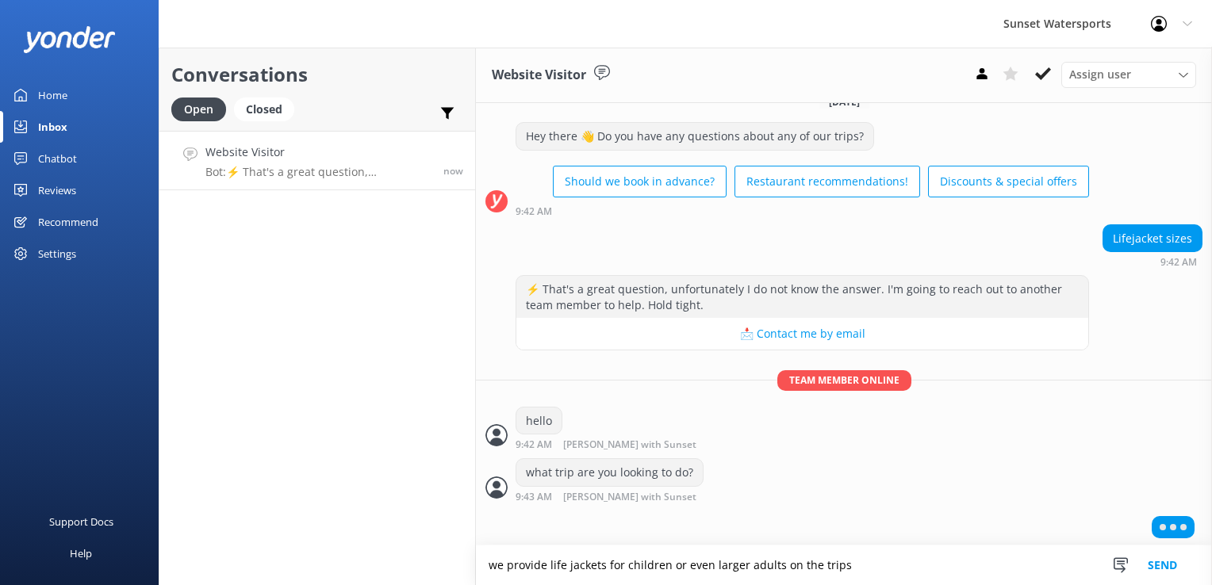
type textarea "we provide life jackets for children or even larger adults on the trips"
click at [545, 569] on textarea at bounding box center [844, 565] width 736 height 39
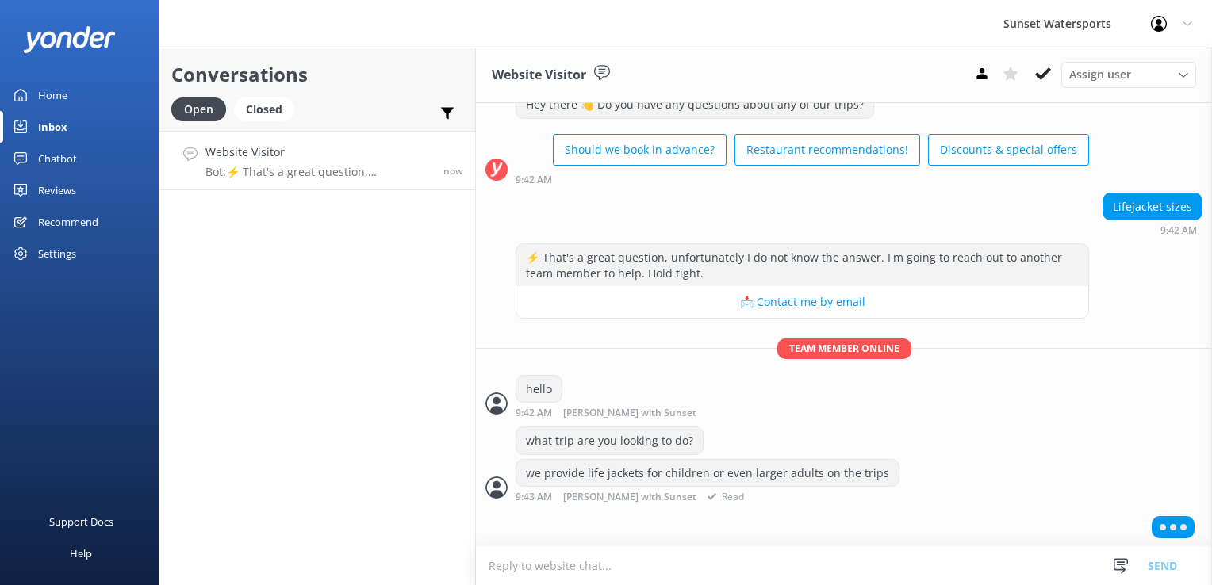
scroll to position [16, 0]
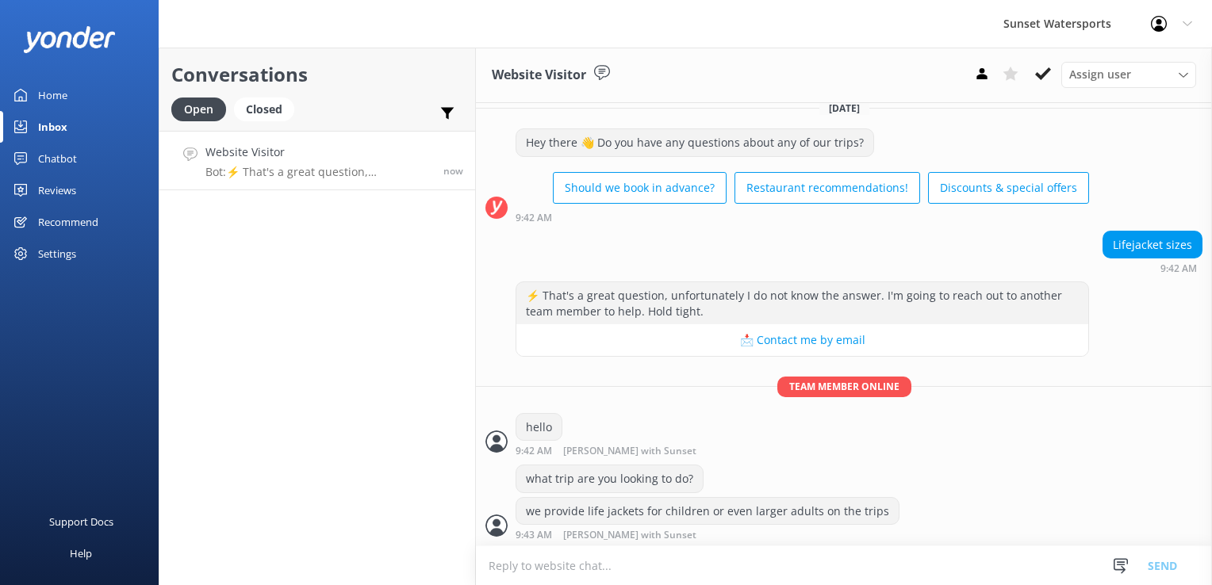
click at [679, 576] on textarea at bounding box center [844, 565] width 736 height 39
click at [422, 449] on div "Conversations Open Closed Important Assigned to me Unassigned Website Visitor B…" at bounding box center [317, 317] width 317 height 538
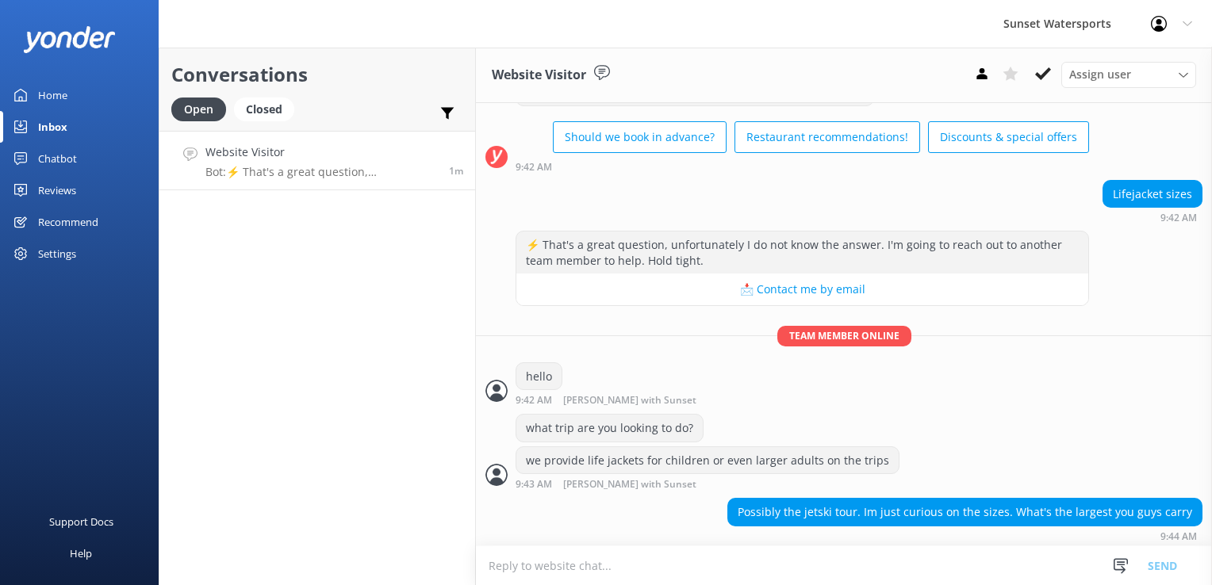
click at [577, 561] on textarea at bounding box center [844, 565] width 736 height 39
click at [487, 562] on textarea "max weight capacity on the jetski itself is 450# combined" at bounding box center [844, 566] width 736 height 40
type textarea "wehave XXXL if needed...max weight capacity on the jetski itself is 450# combin…"
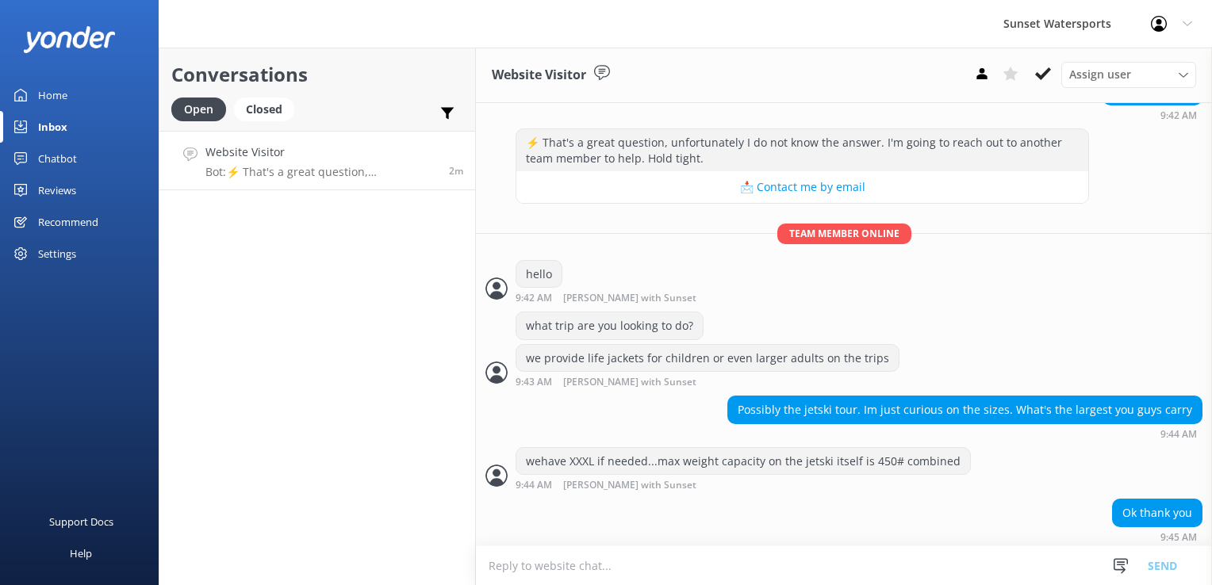
scroll to position [170, 0]
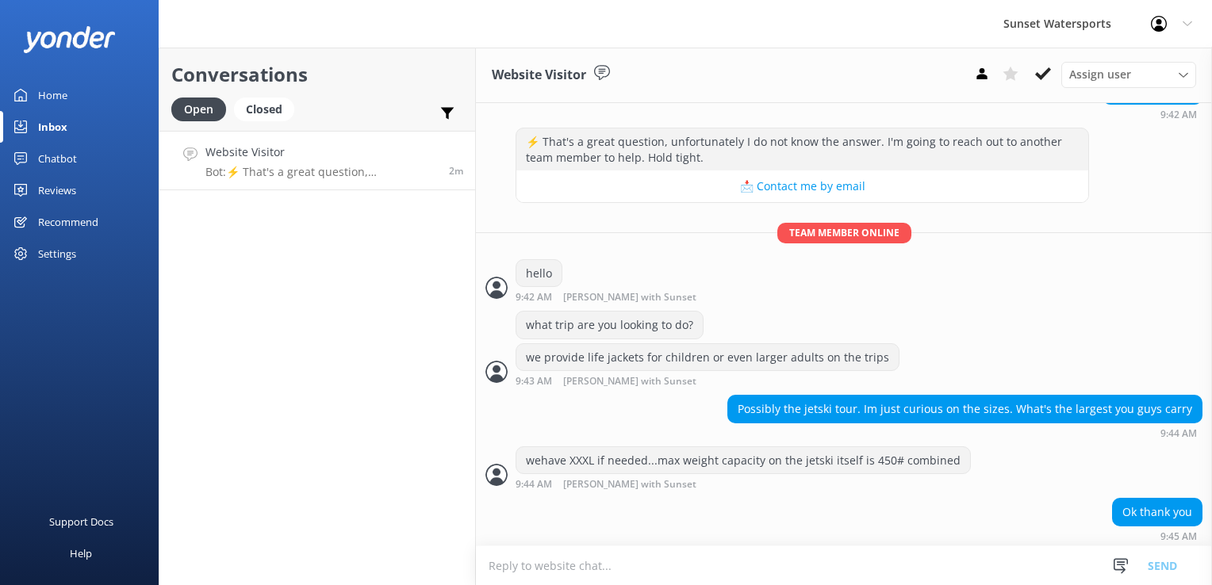
drag, startPoint x: 685, startPoint y: 558, endPoint x: 692, endPoint y: 549, distance: 11.3
click at [684, 558] on textarea at bounding box center [844, 565] width 736 height 39
type textarea "my pleasure"
click at [644, 584] on textarea at bounding box center [844, 565] width 736 height 39
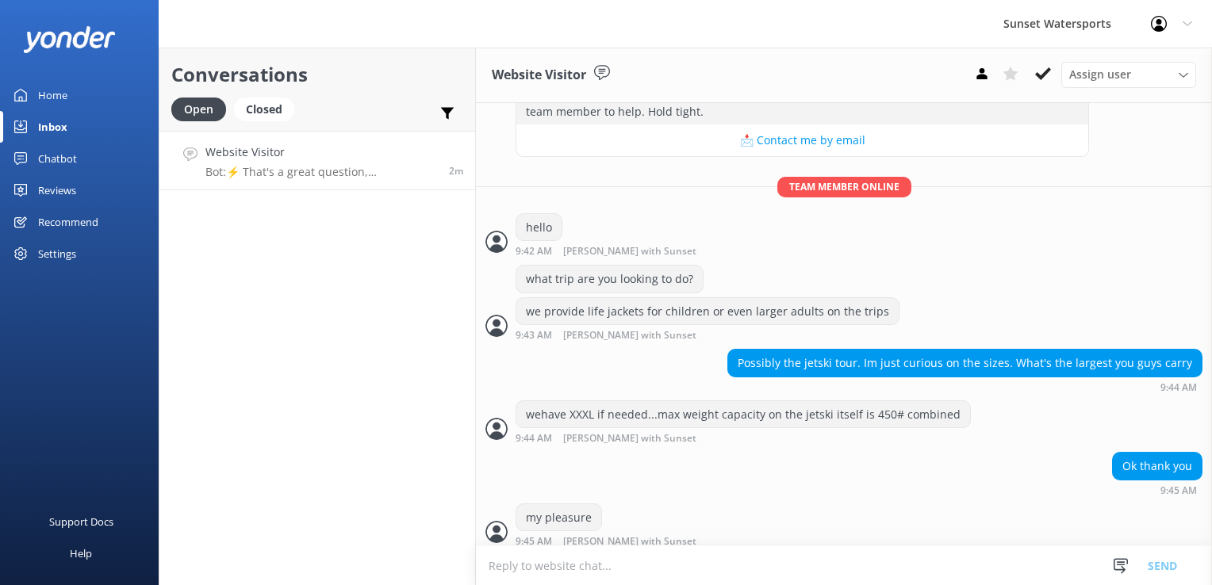
scroll to position [221, 0]
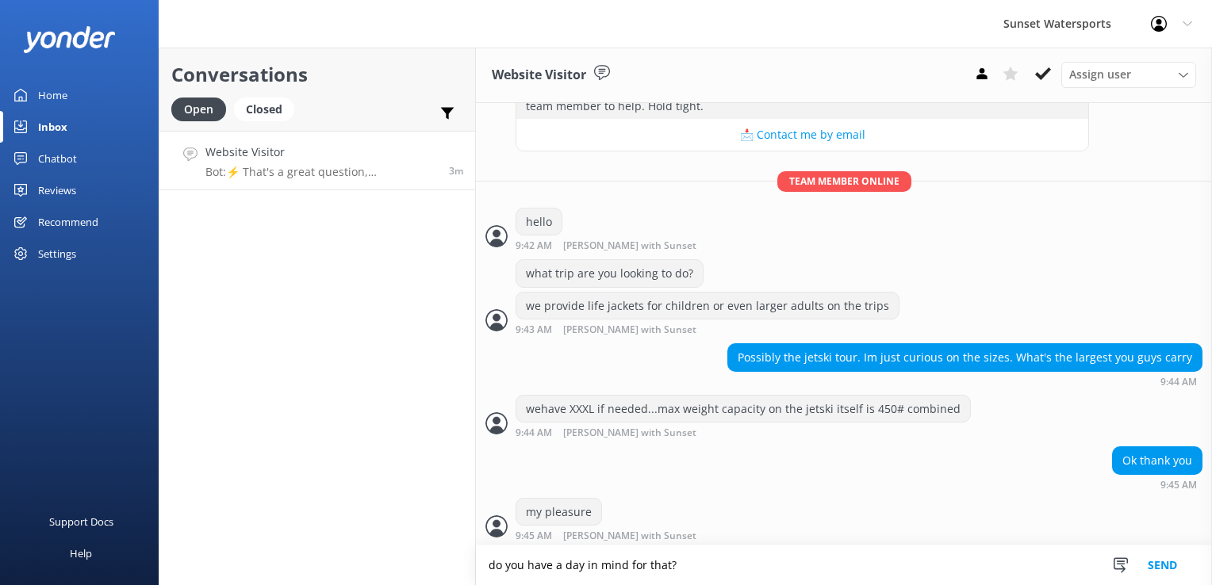
type textarea "do you have a day in mind for that?"
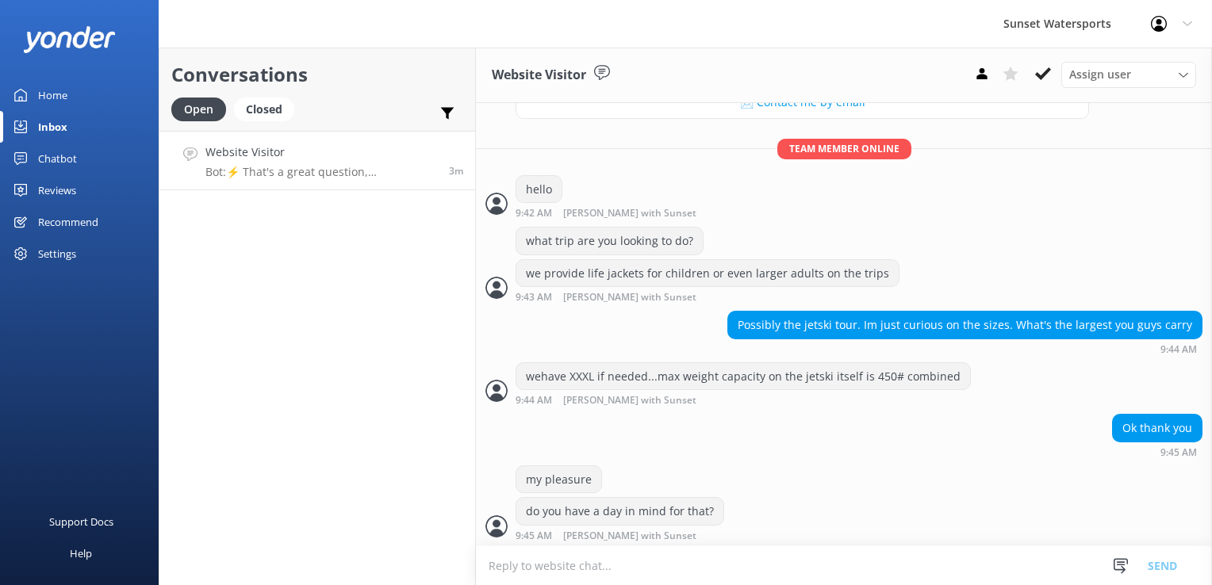
scroll to position [305, 0]
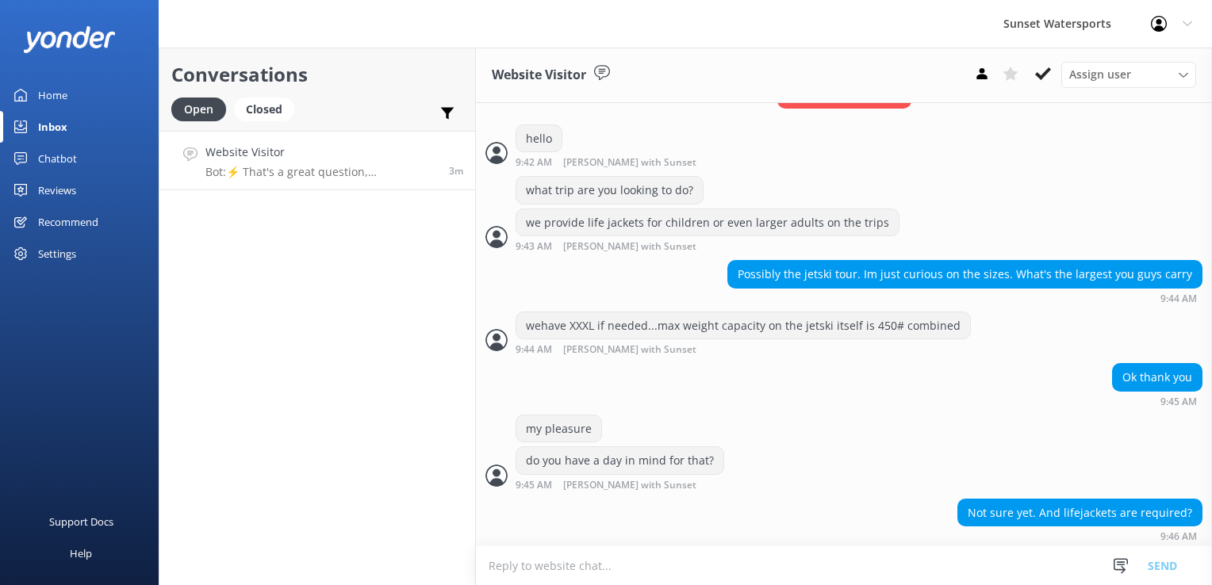
click at [600, 573] on textarea at bounding box center [844, 565] width 736 height 39
type textarea "yes, on the tours, they are"
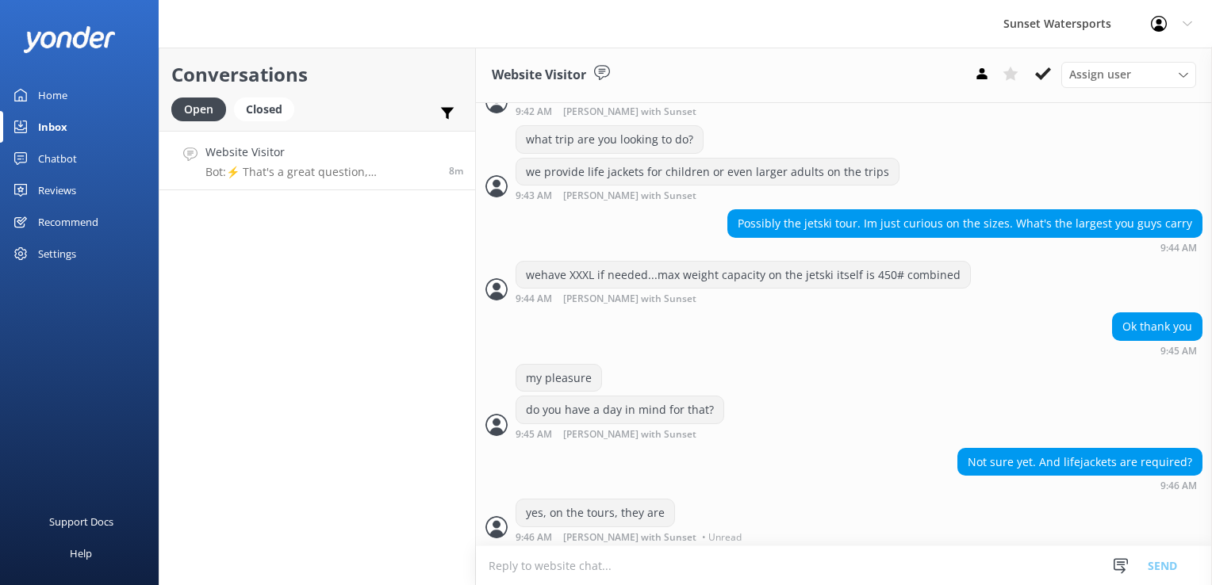
click at [508, 561] on textarea at bounding box center [844, 565] width 736 height 39
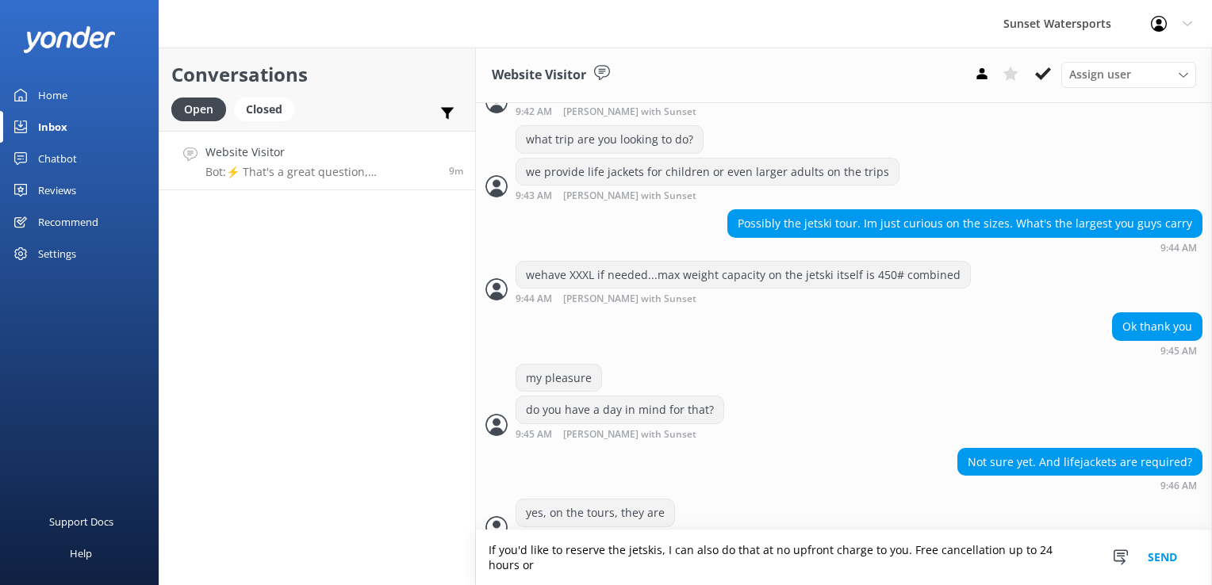
scroll to position [371, 0]
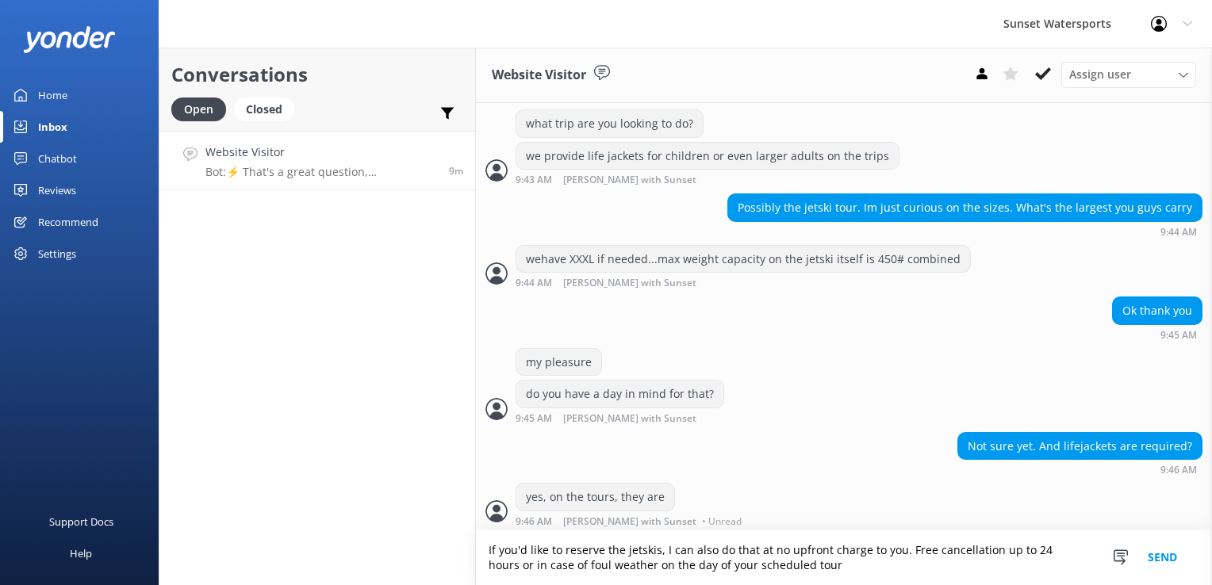
type textarea "If you'd like to reserve the jetskis, I can also do that at no upfront charge t…"
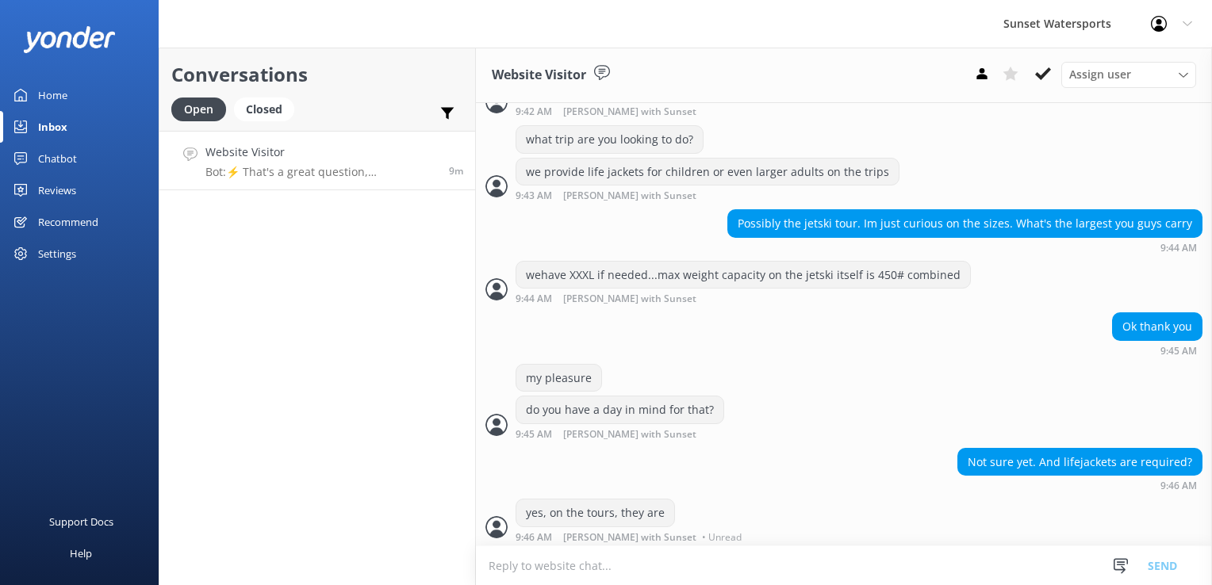
scroll to position [422, 0]
